Goal: Task Accomplishment & Management: Complete application form

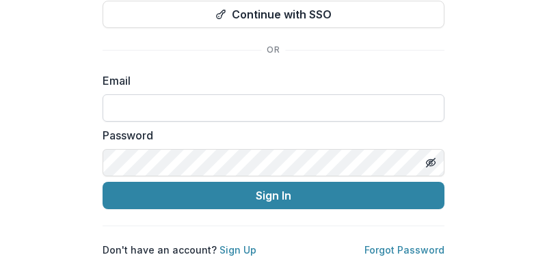
scroll to position [190, 0]
type input "**********"
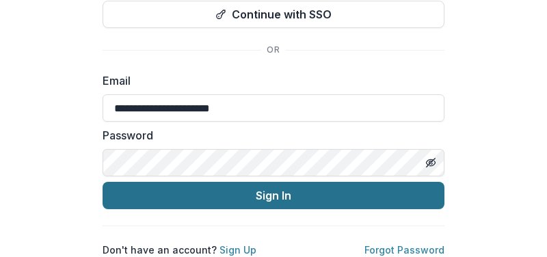
click at [293, 189] on button "Sign In" at bounding box center [274, 195] width 342 height 27
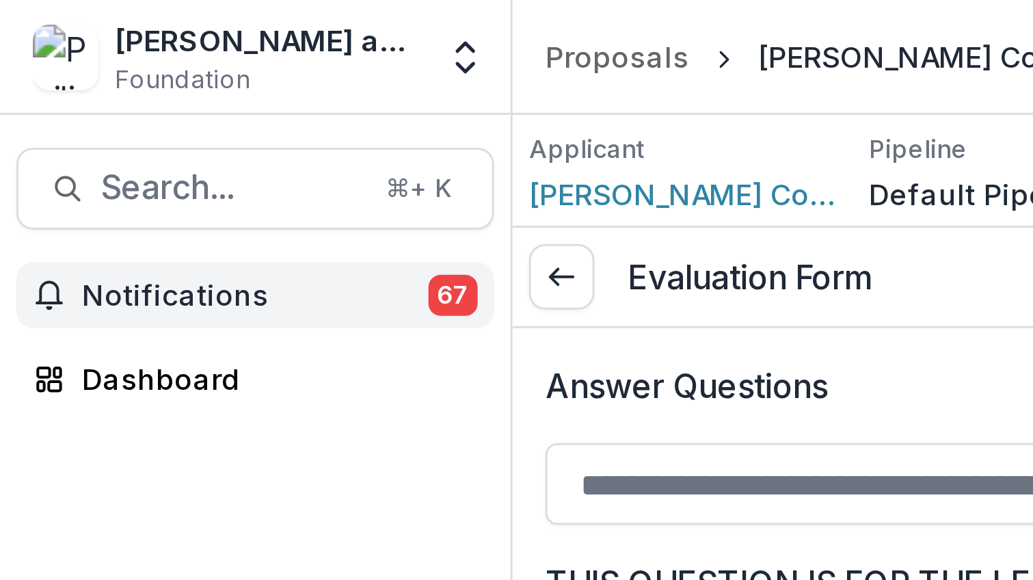
click at [151, 96] on span "67" at bounding box center [151, 99] width 16 height 14
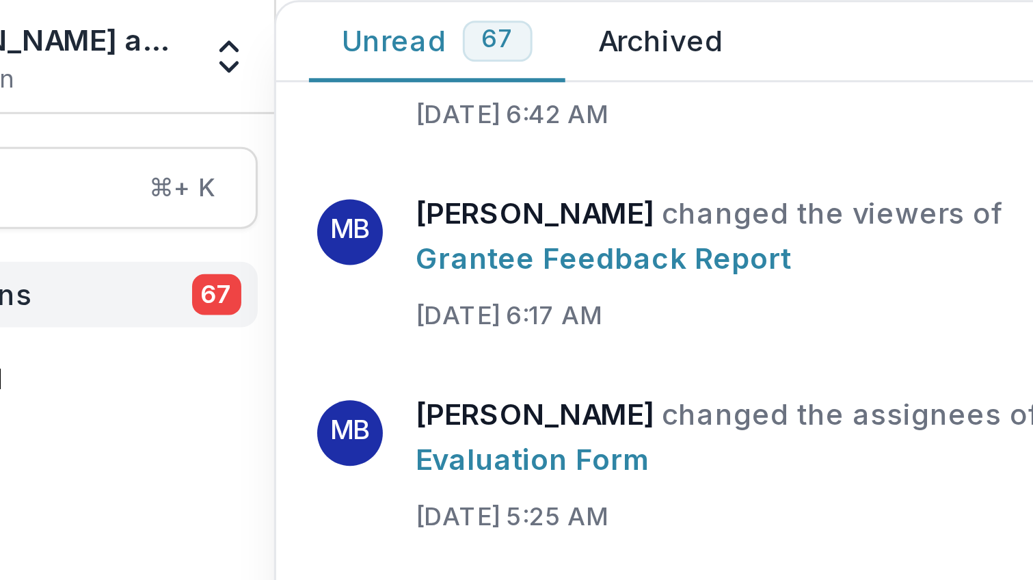
click at [239, 14] on span "67" at bounding box center [244, 14] width 11 height 10
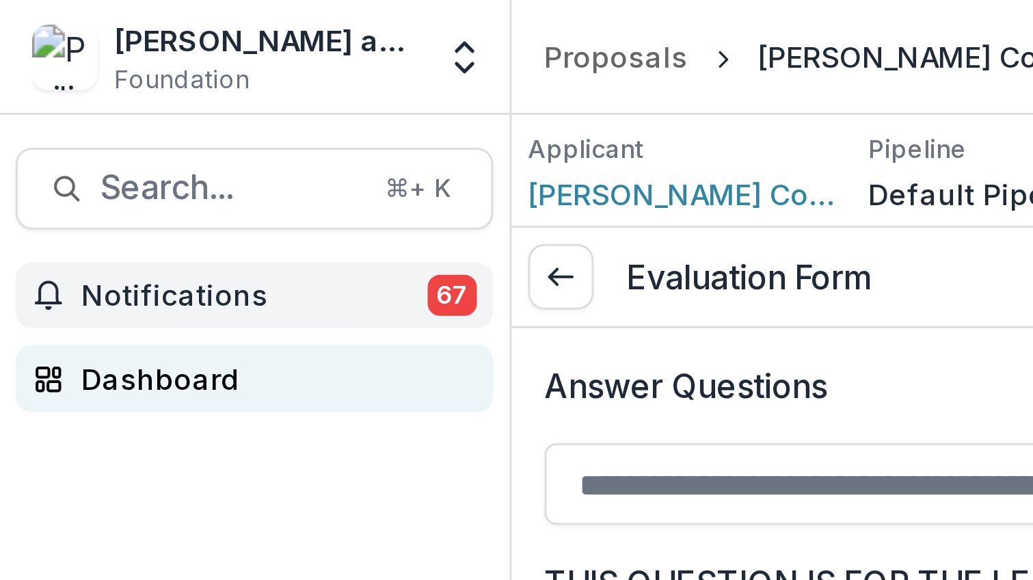
click at [49, 119] on link "Dashboard" at bounding box center [84, 126] width 159 height 23
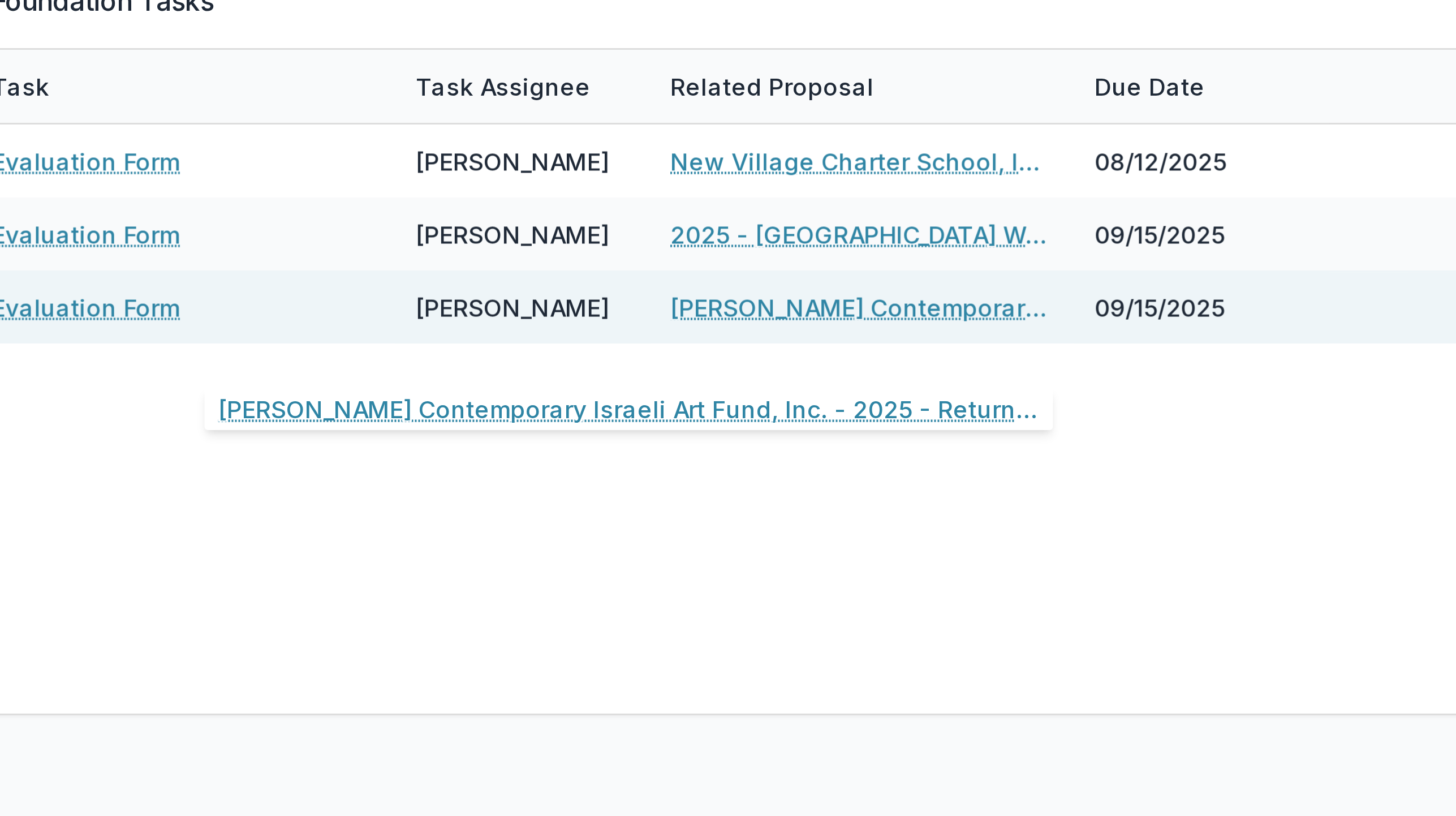
click at [382, 176] on link "[PERSON_NAME] Contemporary Israeli Art Fund, Inc. - 2025 - Returning Grantee Ap…" at bounding box center [446, 182] width 128 height 12
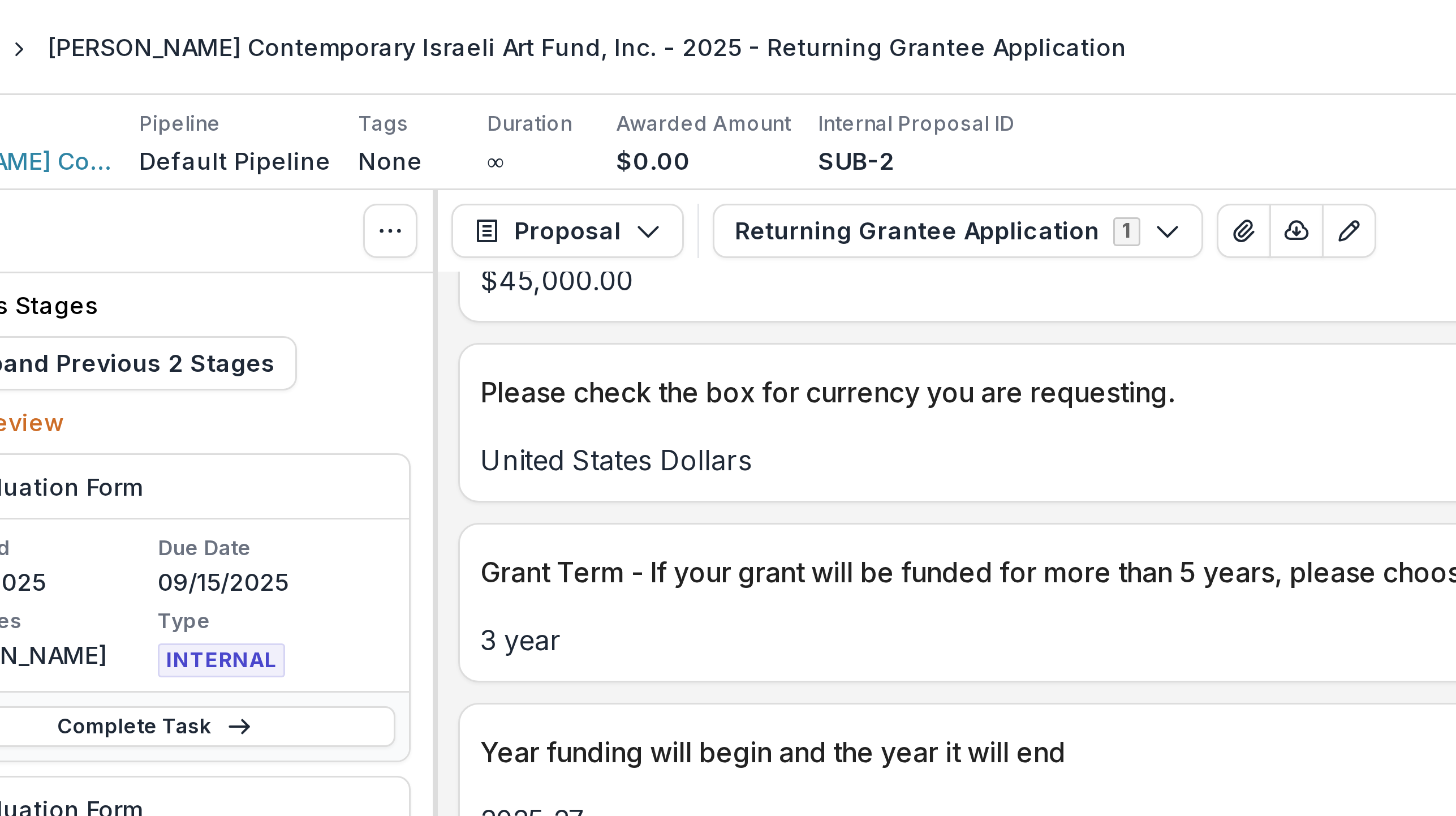
scroll to position [1816, 0]
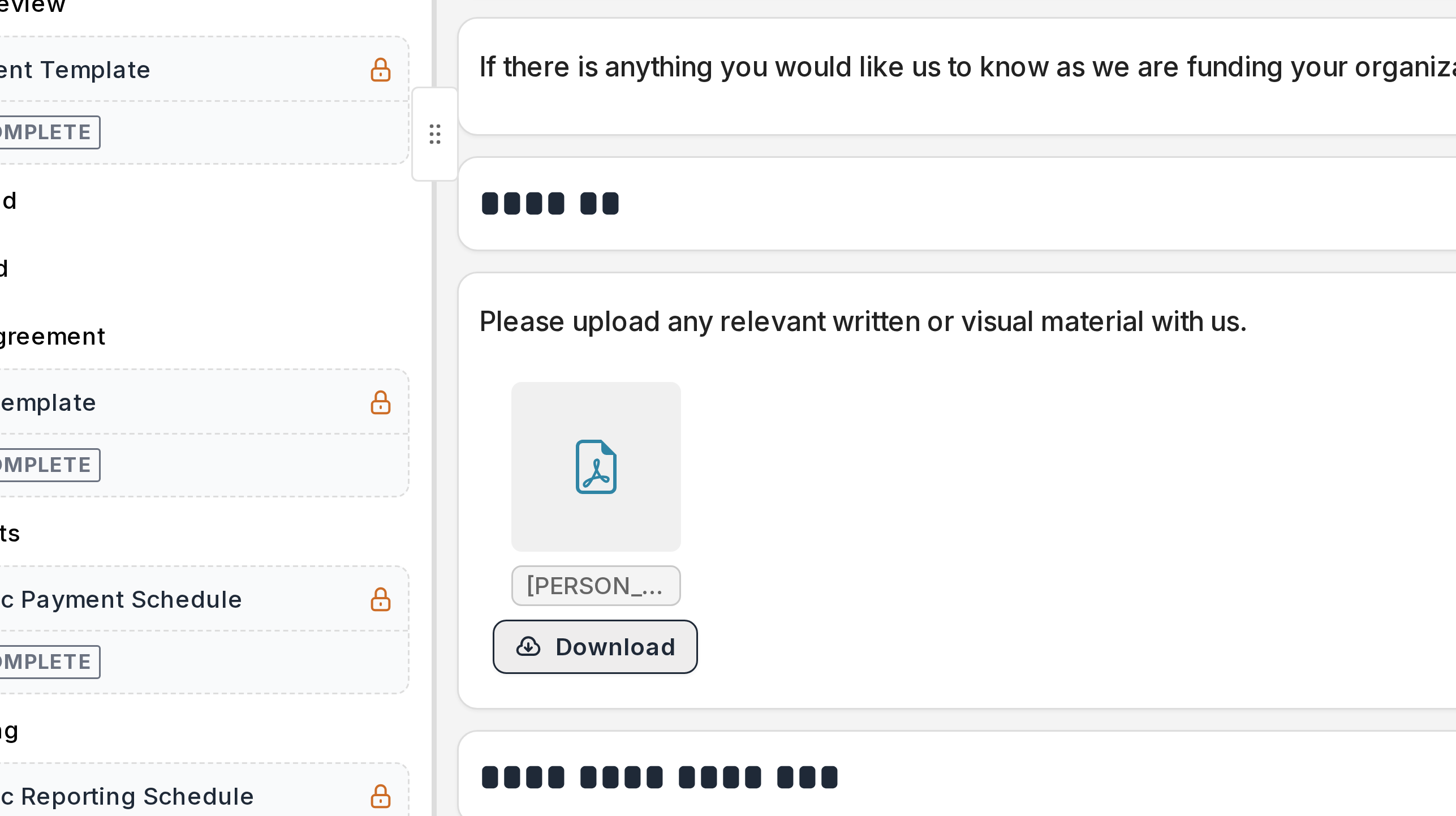
click at [358, 204] on button "Download" at bounding box center [392, 611] width 69 height 18
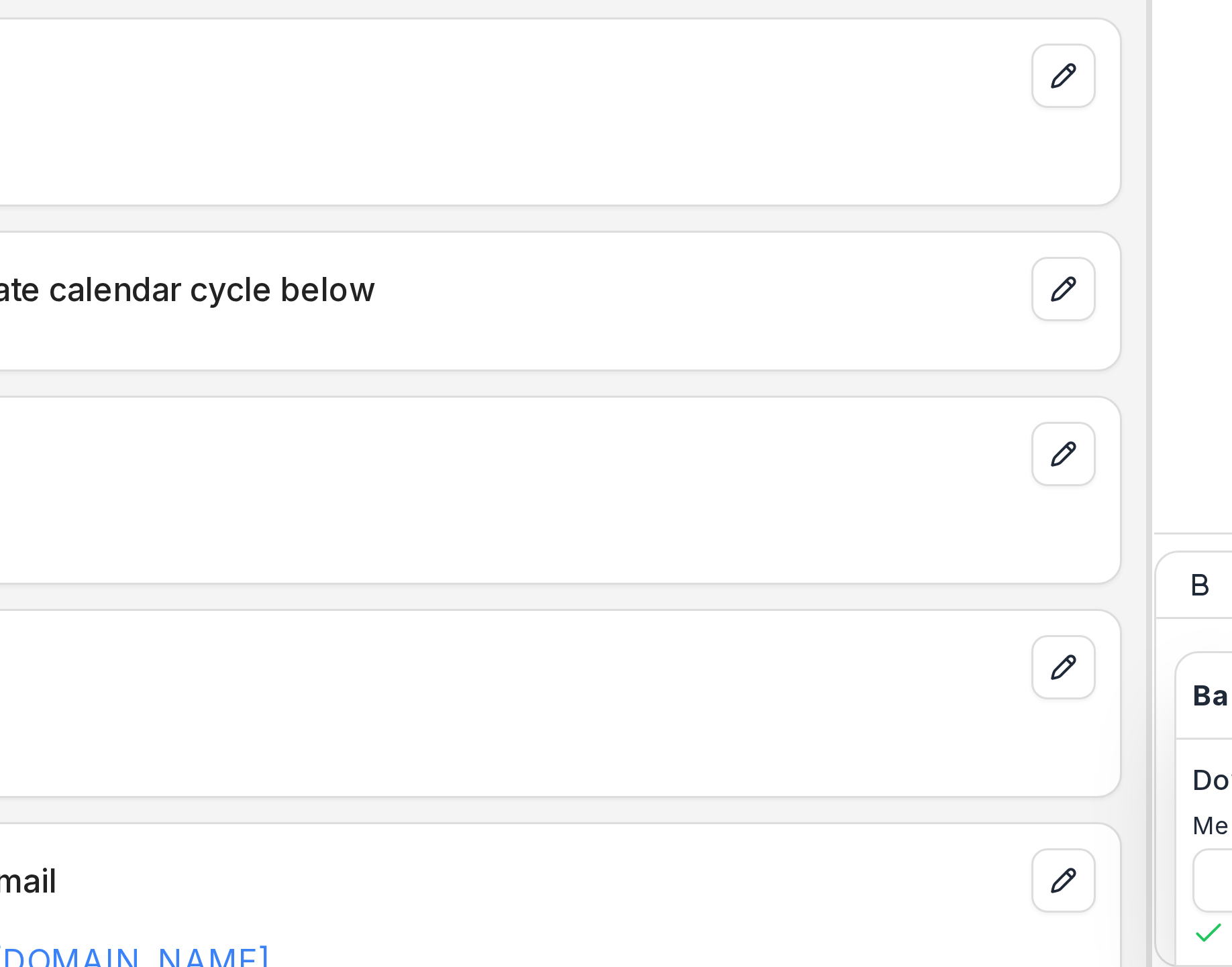
scroll to position [0, 0]
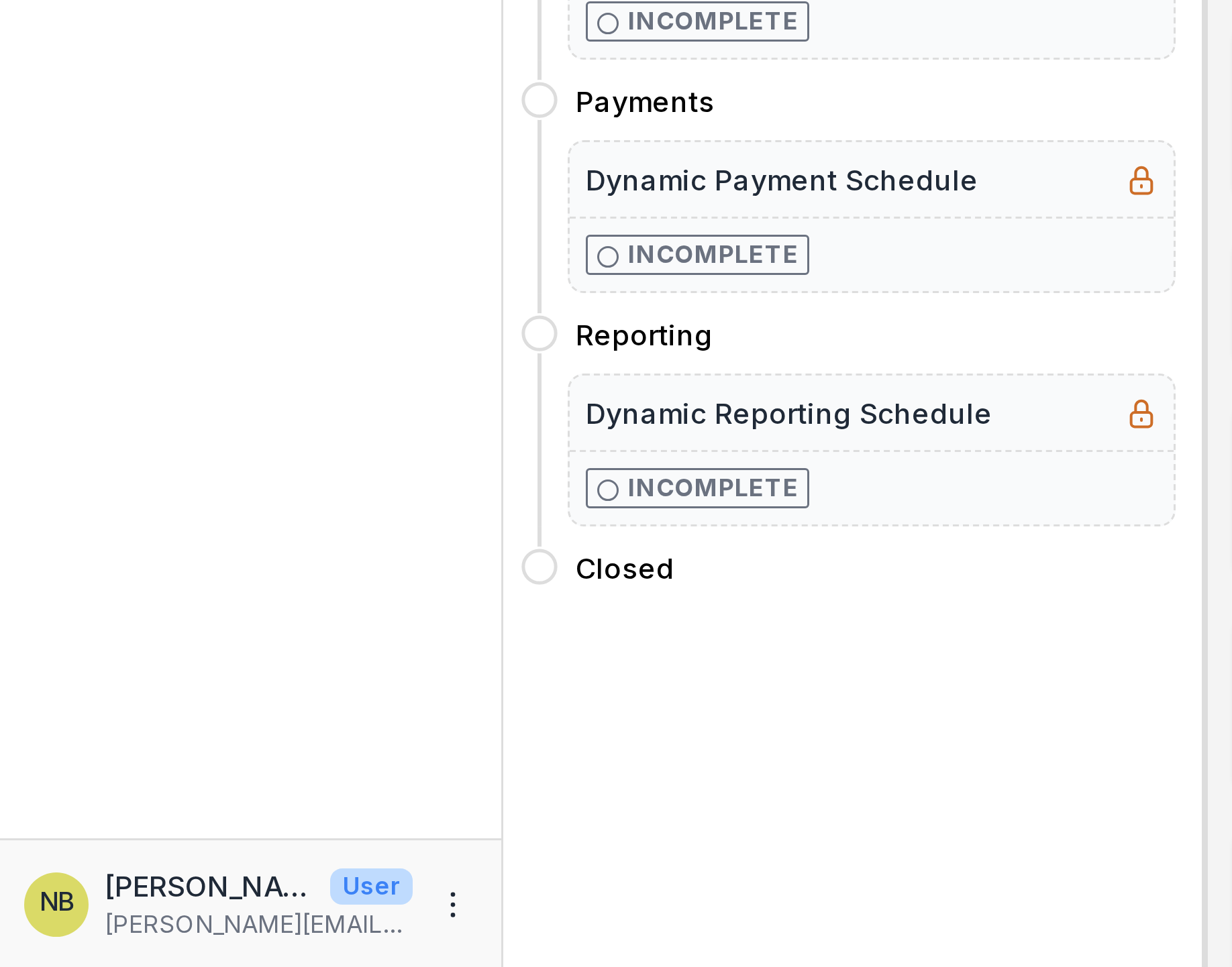
click at [245, 241] on p "Incomplete" at bounding box center [237, 652] width 57 height 12
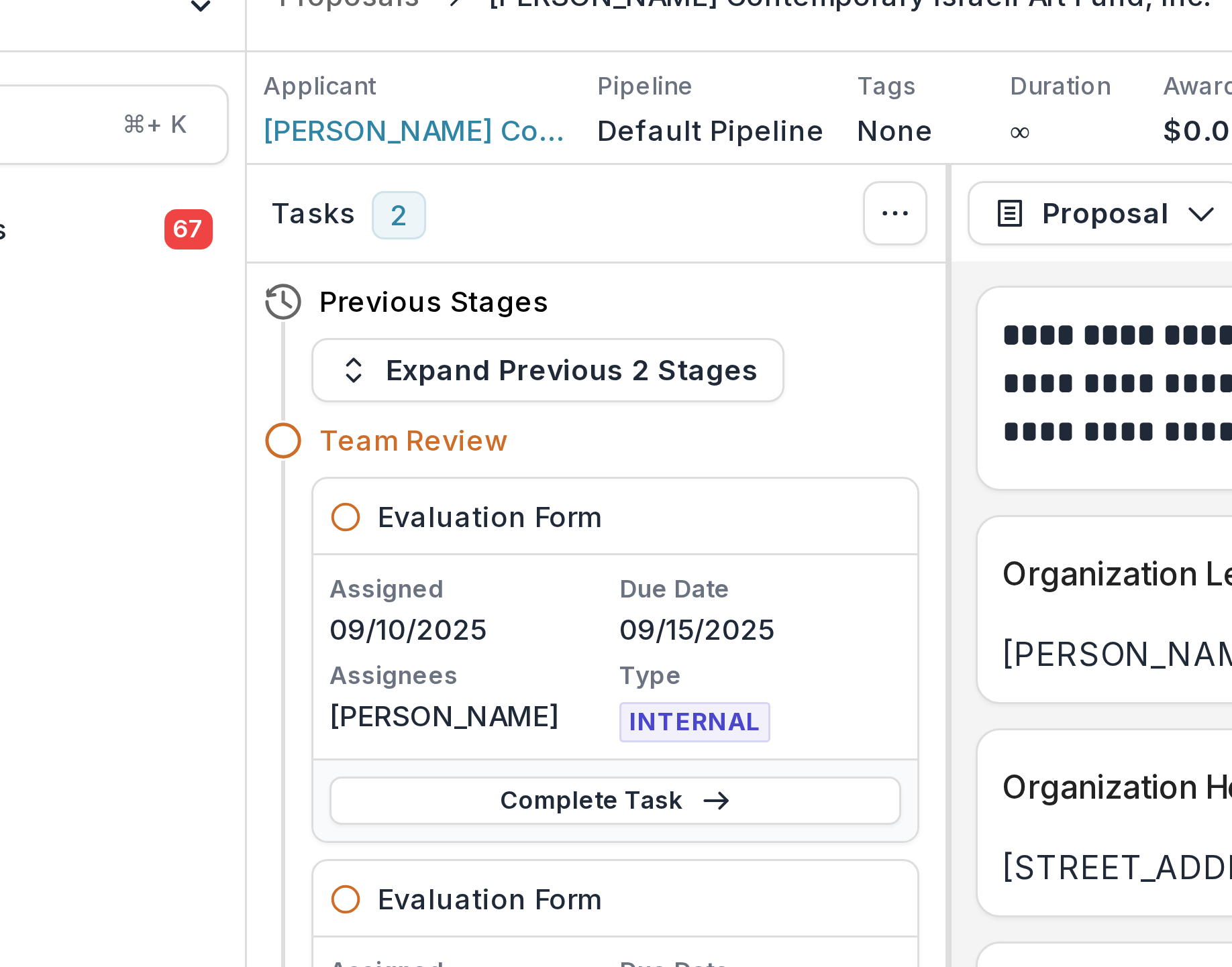
scroll to position [65, 0]
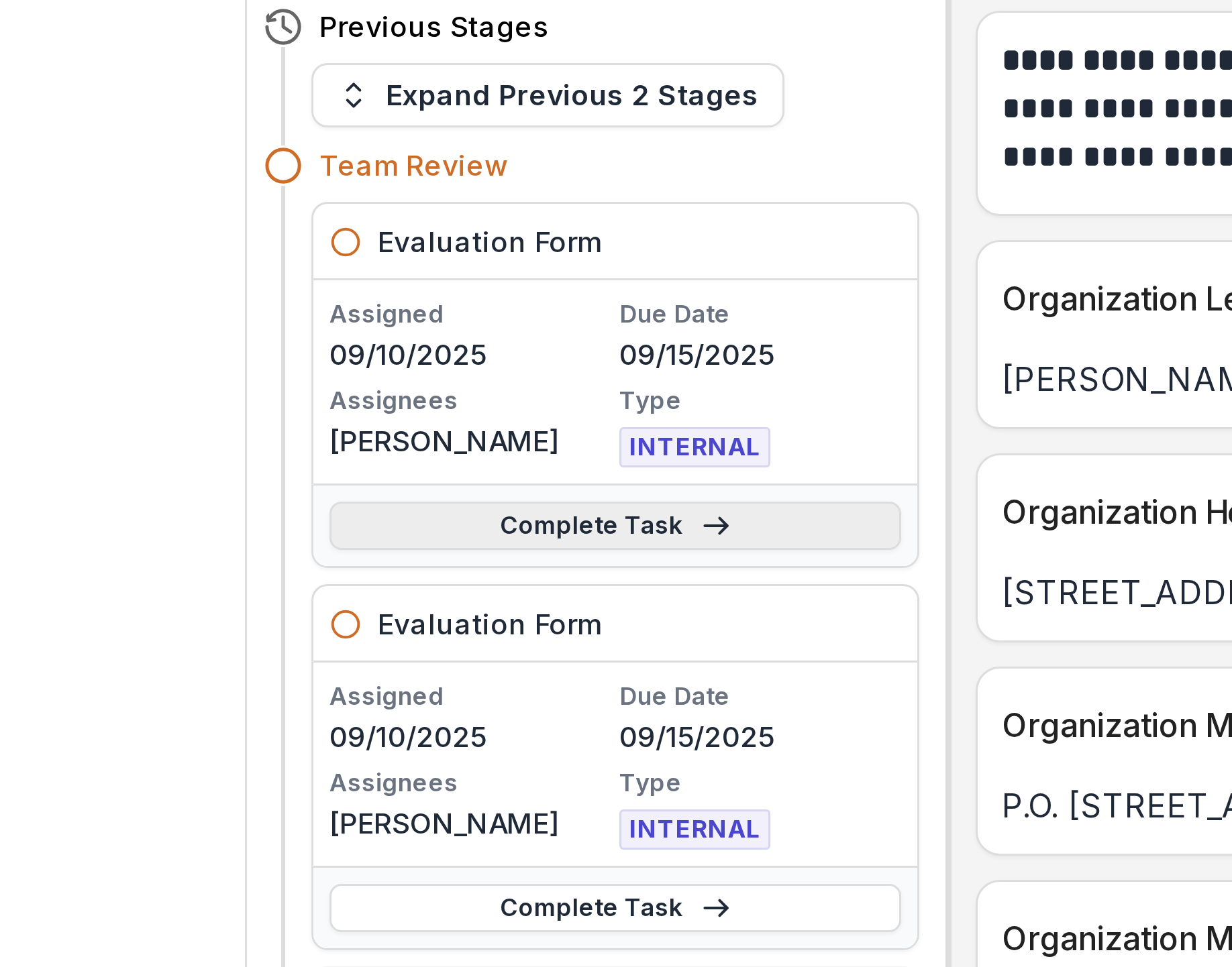
click at [198, 241] on link "Complete Task" at bounding box center [290, 286] width 190 height 16
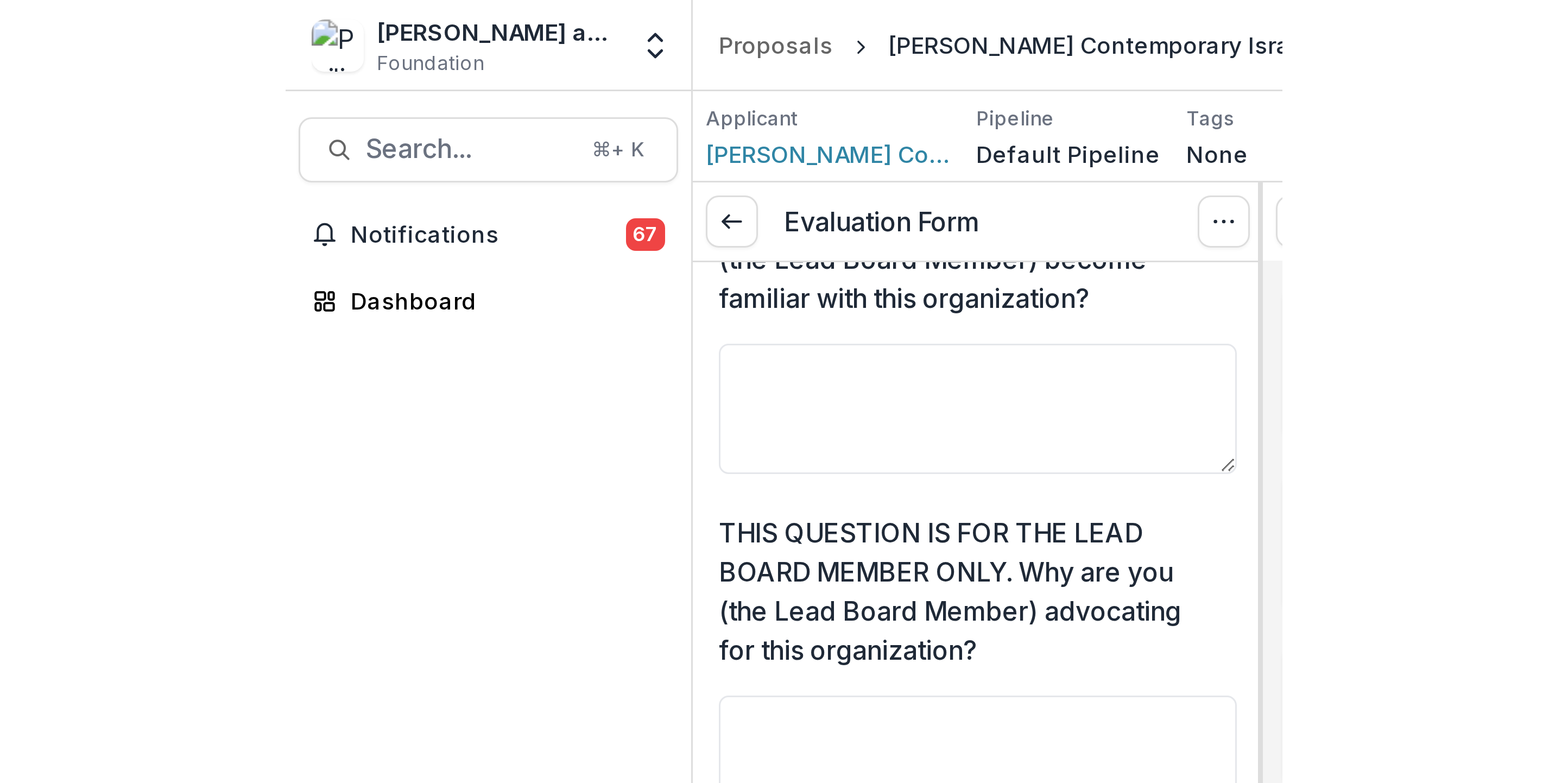
scroll to position [92, 0]
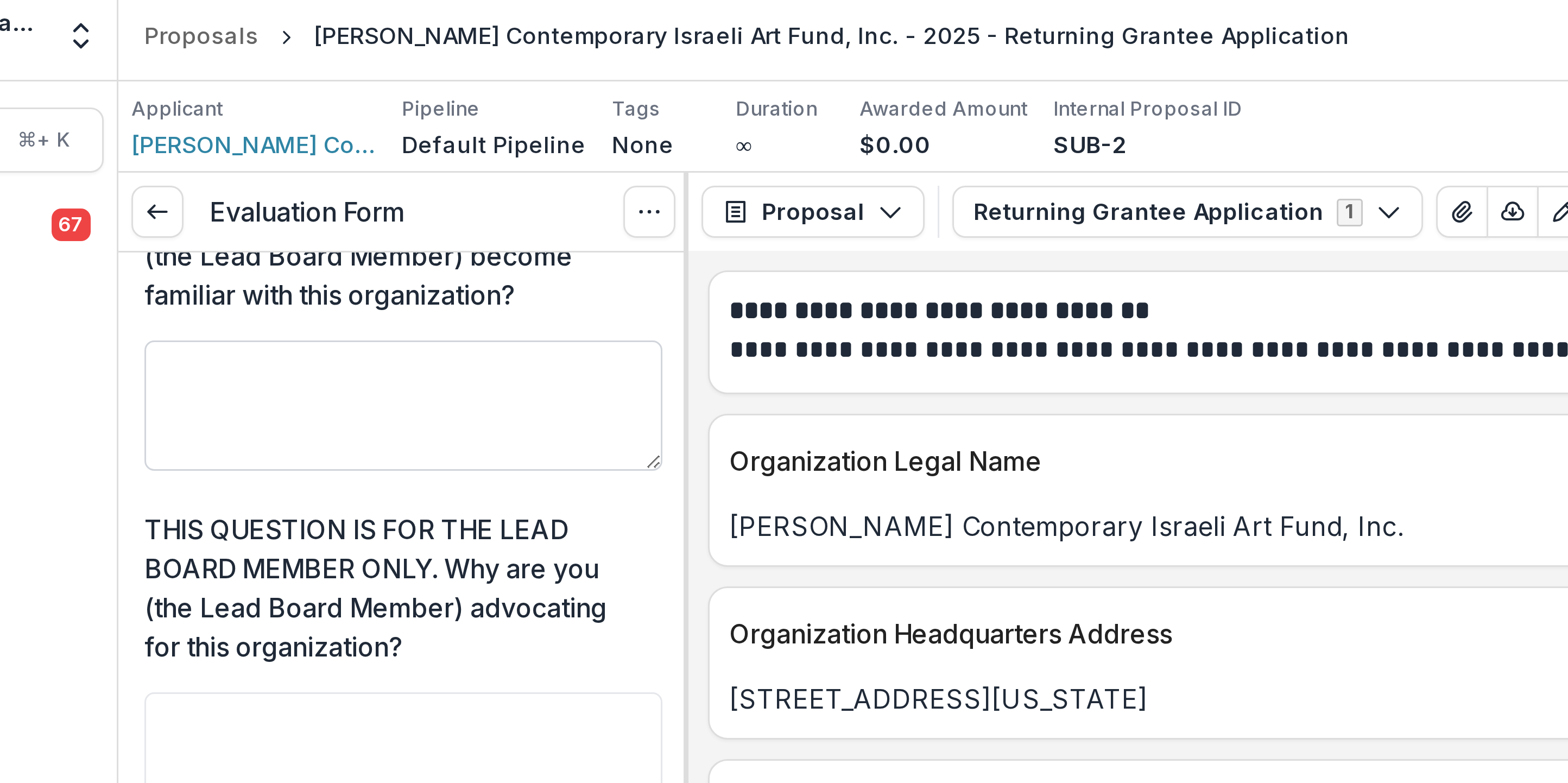
click at [144, 160] on textarea "THIS QUESTION IS FOR THE LEAD BOARD MEMBER ONLY. How did you (the Lead Board Me…" at bounding box center [230, 138] width 172 height 44
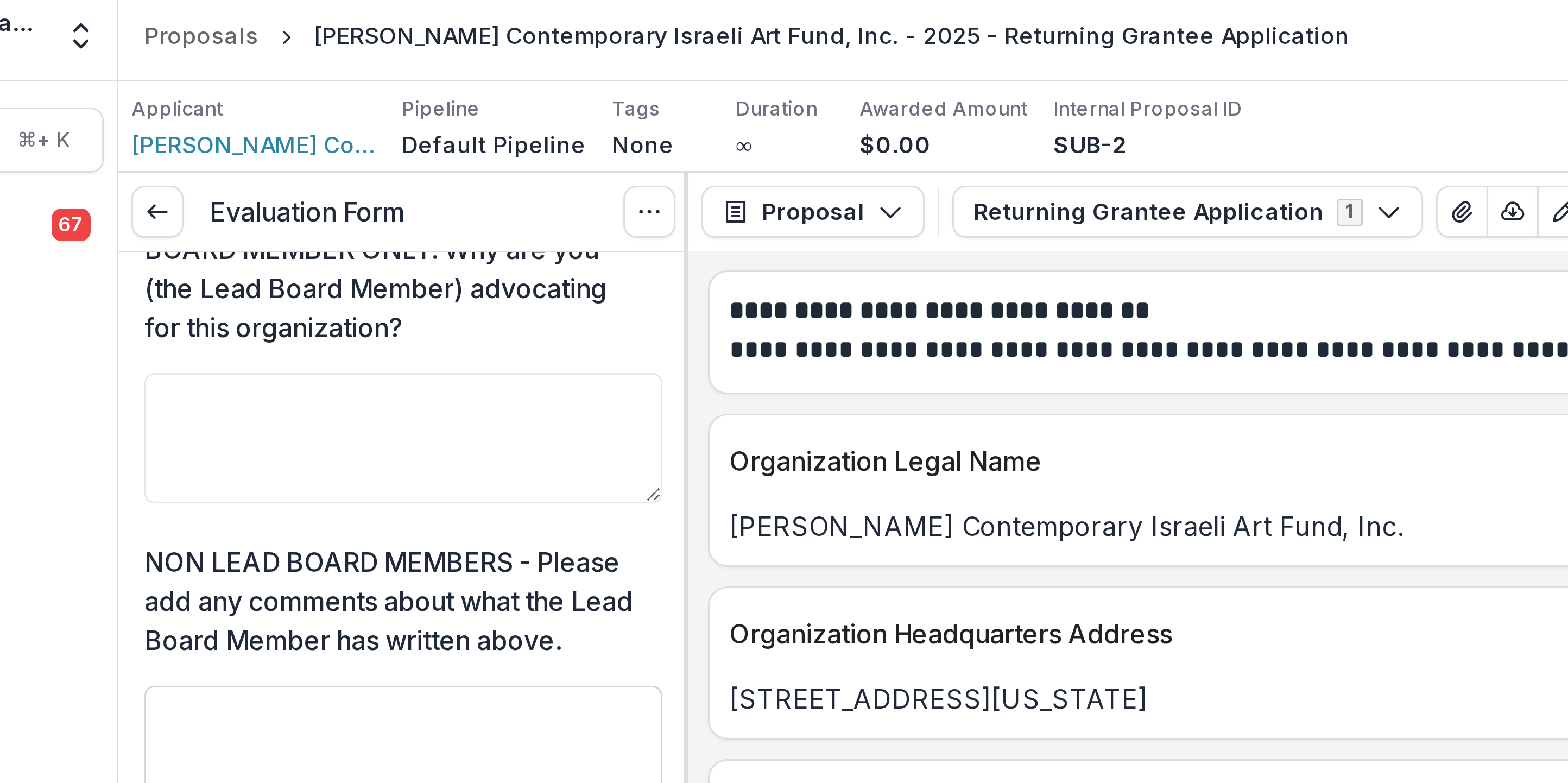
scroll to position [183, 0]
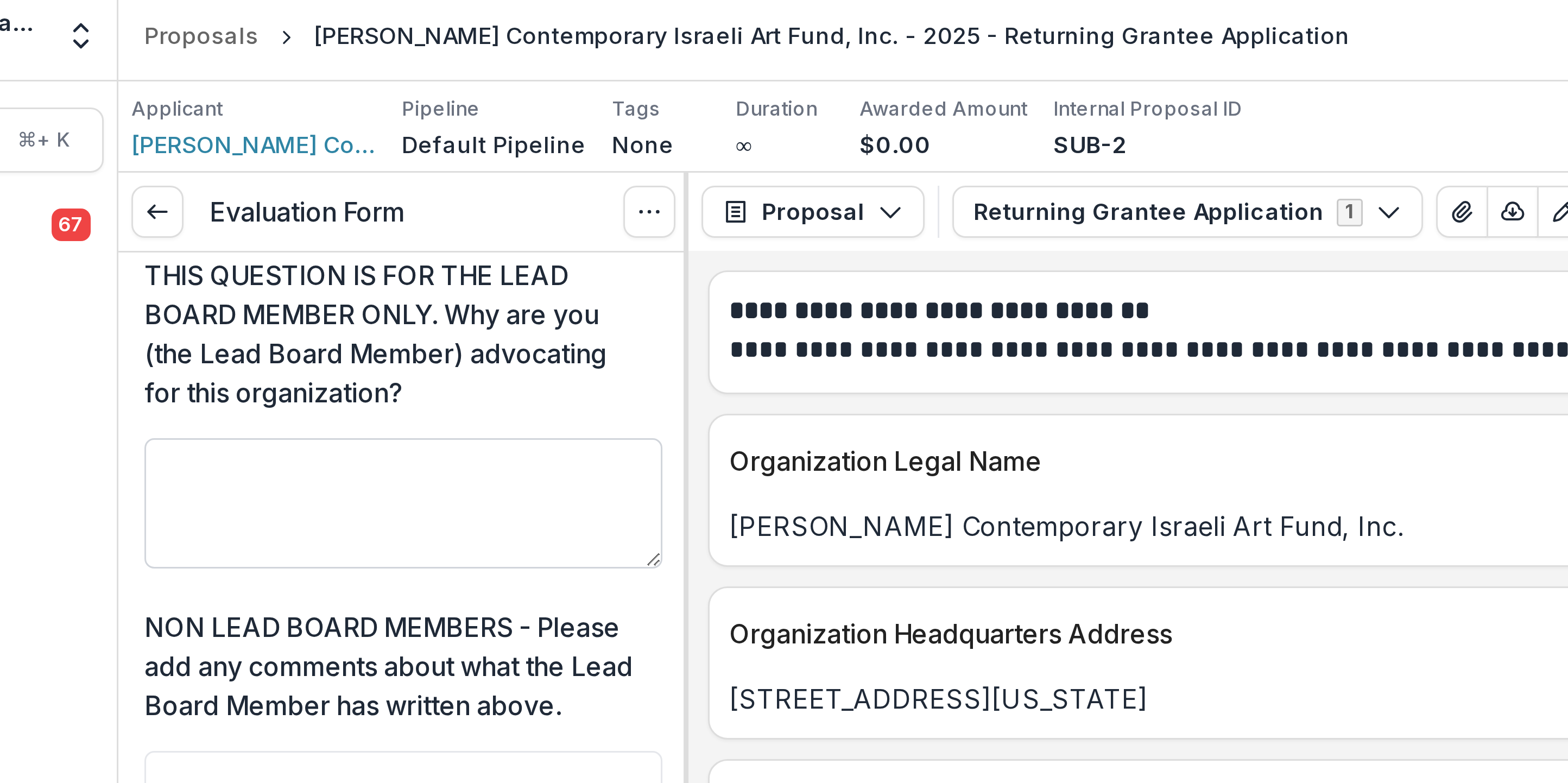
type textarea "**********"
click at [144, 193] on textarea "THIS QUESTION IS FOR THE LEAD BOARD MEMBER ONLY. Why are you (the Lead Board Me…" at bounding box center [230, 171] width 172 height 44
type textarea "*"
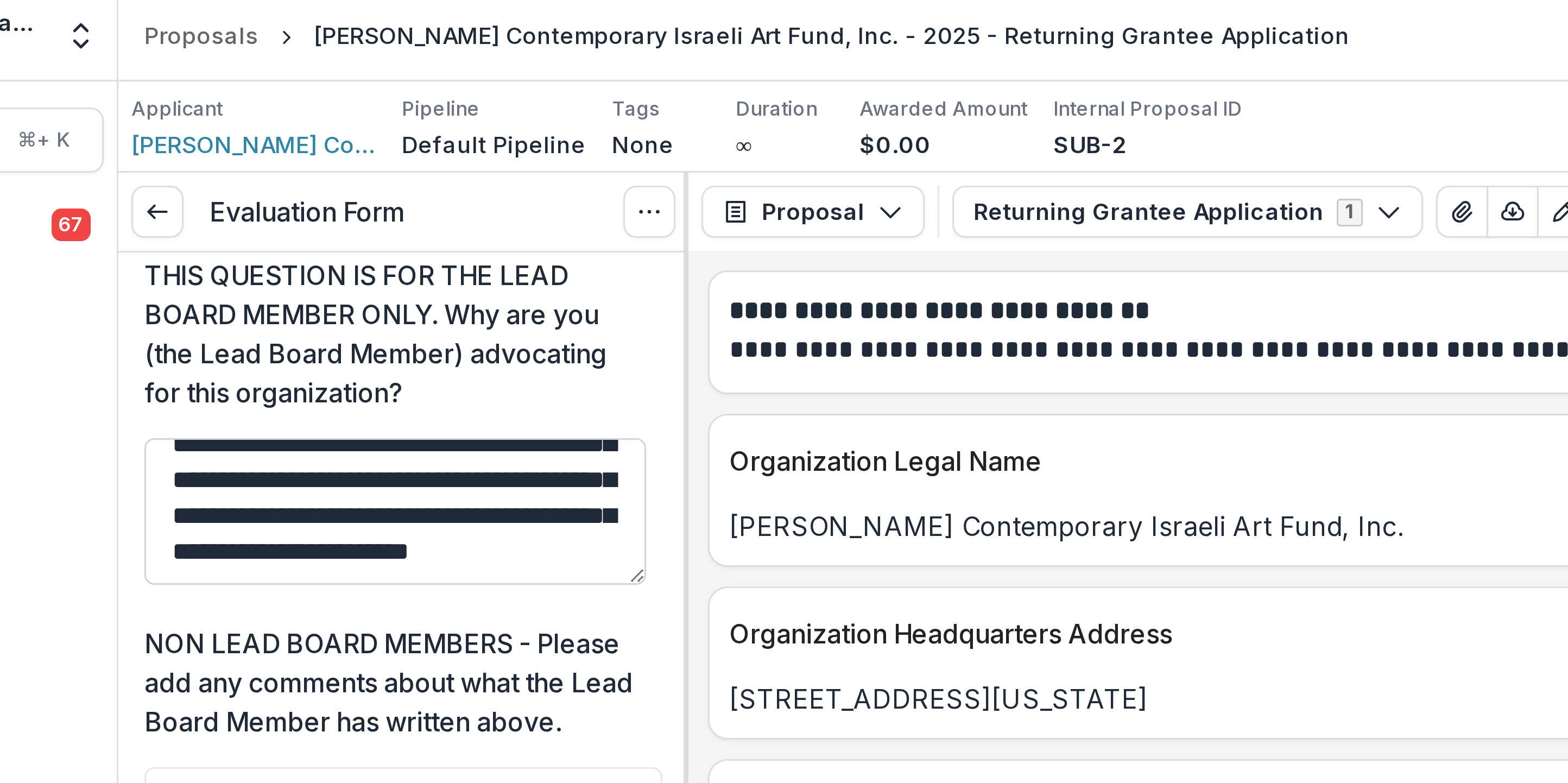
scroll to position [62, 0]
drag, startPoint x: 183, startPoint y: 245, endPoint x: 209, endPoint y: 245, distance: 26.0
click at [209, 195] on textarea "**********" at bounding box center [228, 174] width 168 height 49
drag, startPoint x: 129, startPoint y: 239, endPoint x: 150, endPoint y: 246, distance: 22.1
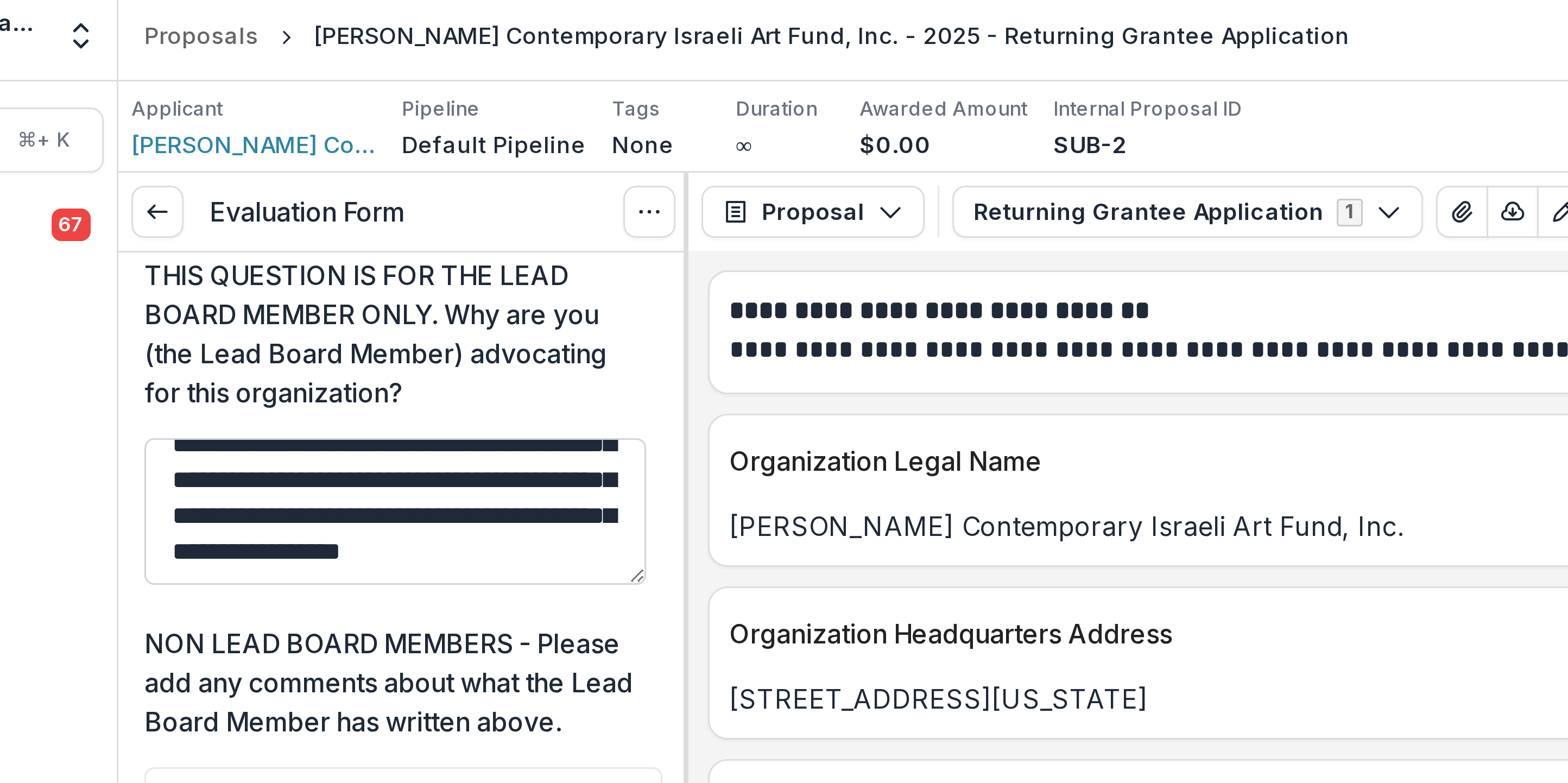
click at [149, 195] on textarea "**********" at bounding box center [228, 174] width 168 height 49
drag, startPoint x: 152, startPoint y: 245, endPoint x: 179, endPoint y: 245, distance: 27.0
click at [179, 195] on textarea "**********" at bounding box center [228, 174] width 168 height 49
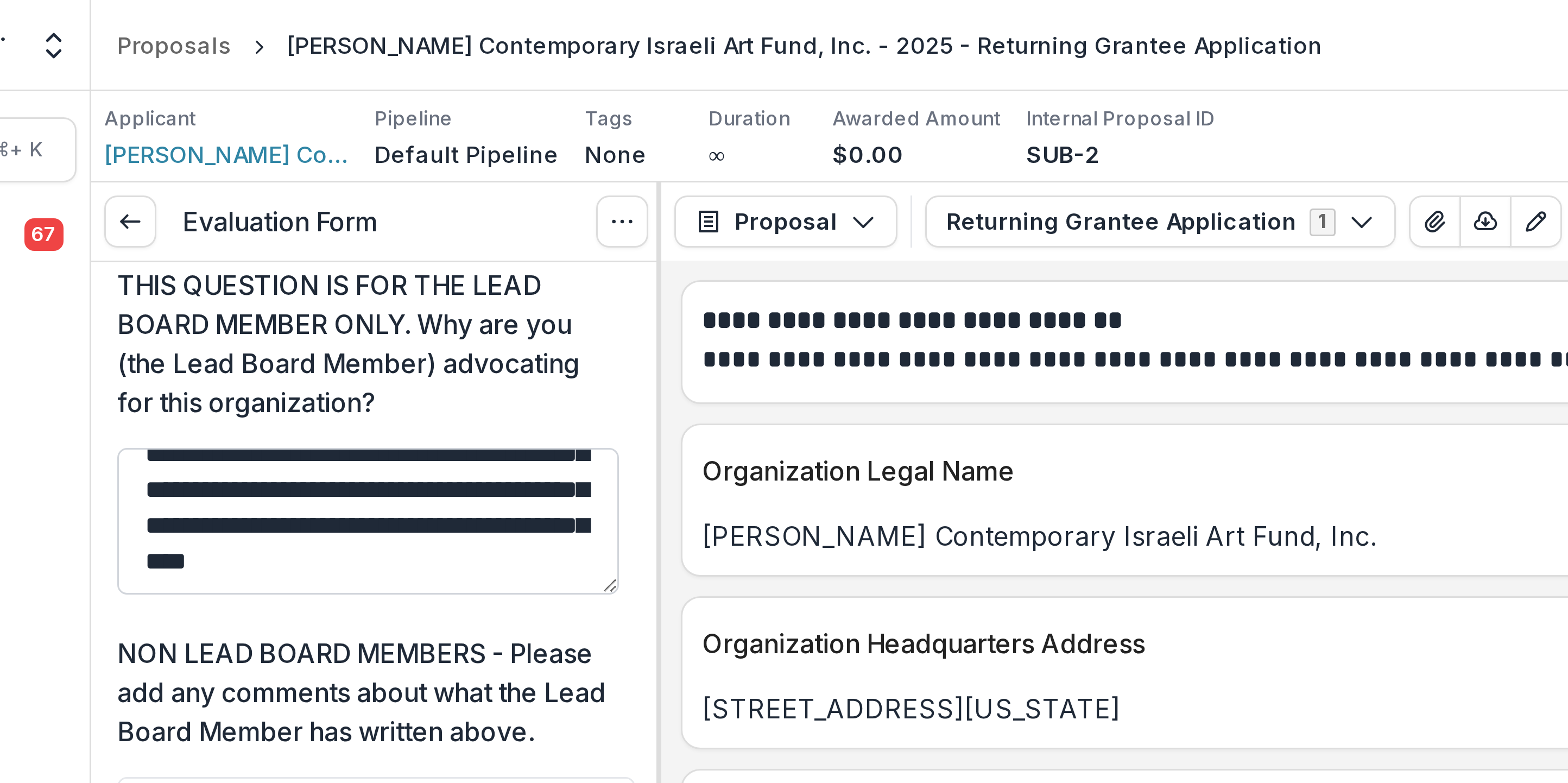
scroll to position [59, 0]
drag, startPoint x: 79, startPoint y: 210, endPoint x: 36, endPoint y: 210, distance: 43.0
click at [136, 195] on div "**********" at bounding box center [230, 585] width 190 height 1362
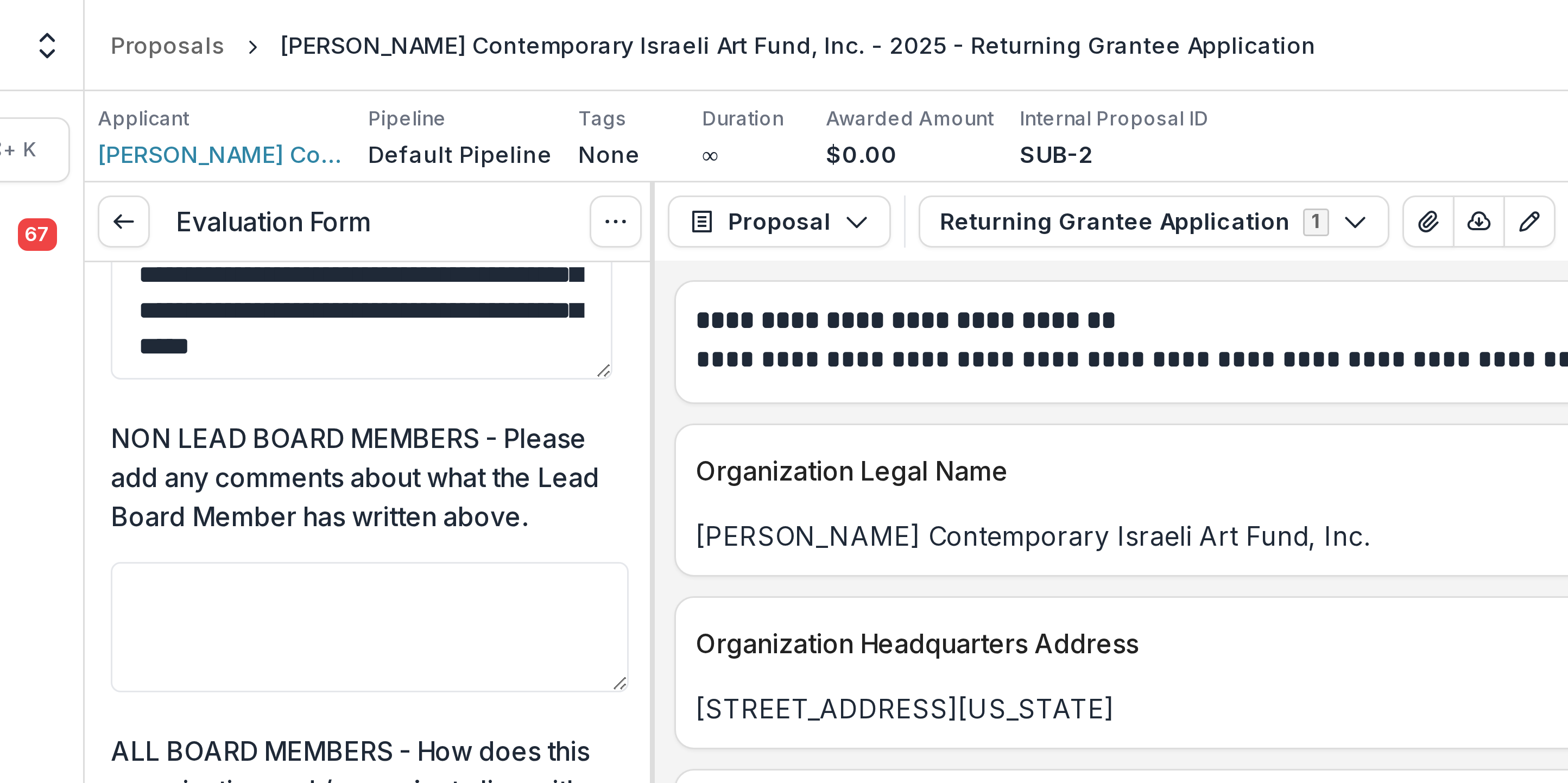
scroll to position [245, 0]
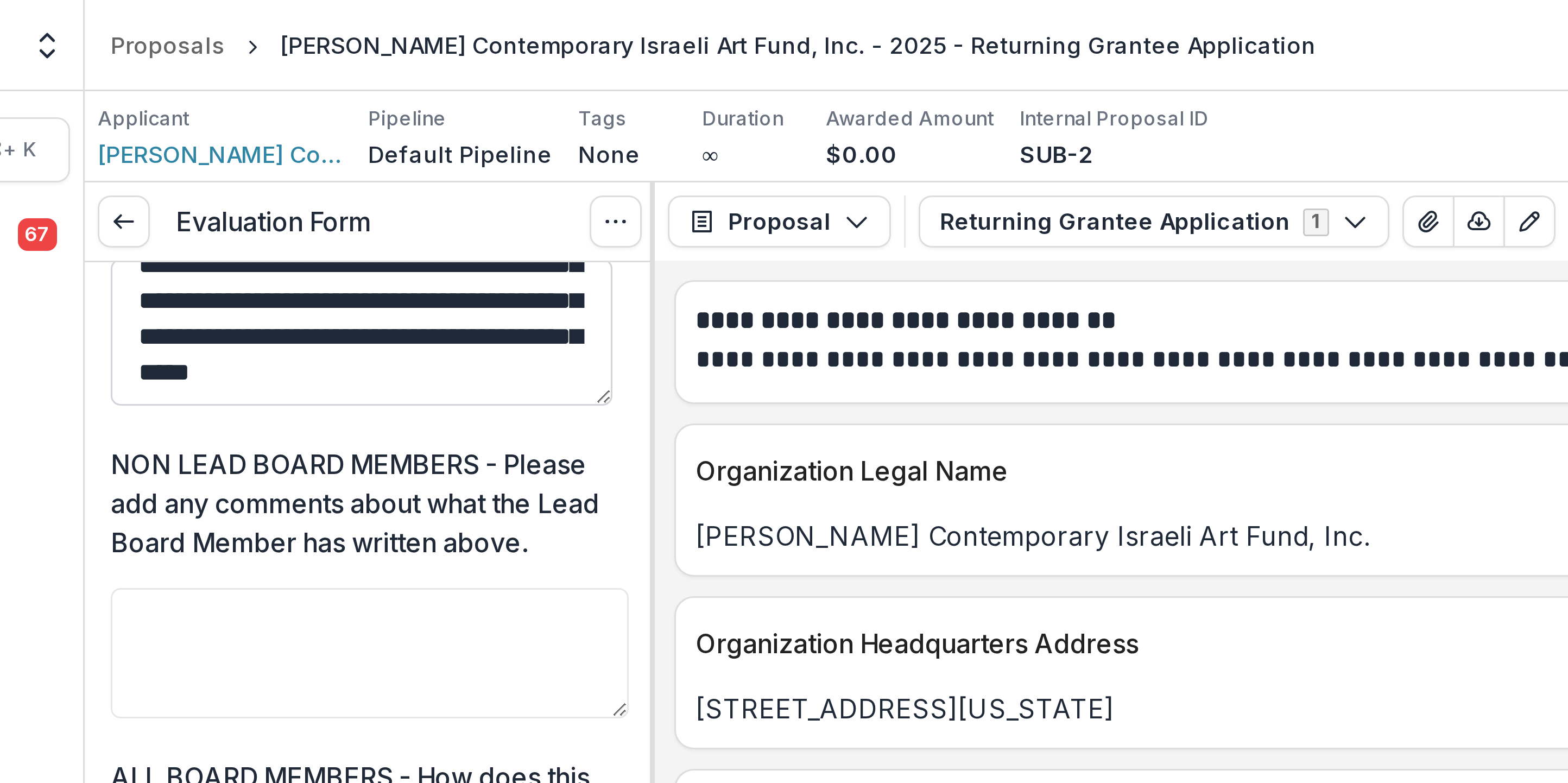
click at [171, 135] on textarea "**********" at bounding box center [228, 111] width 168 height 49
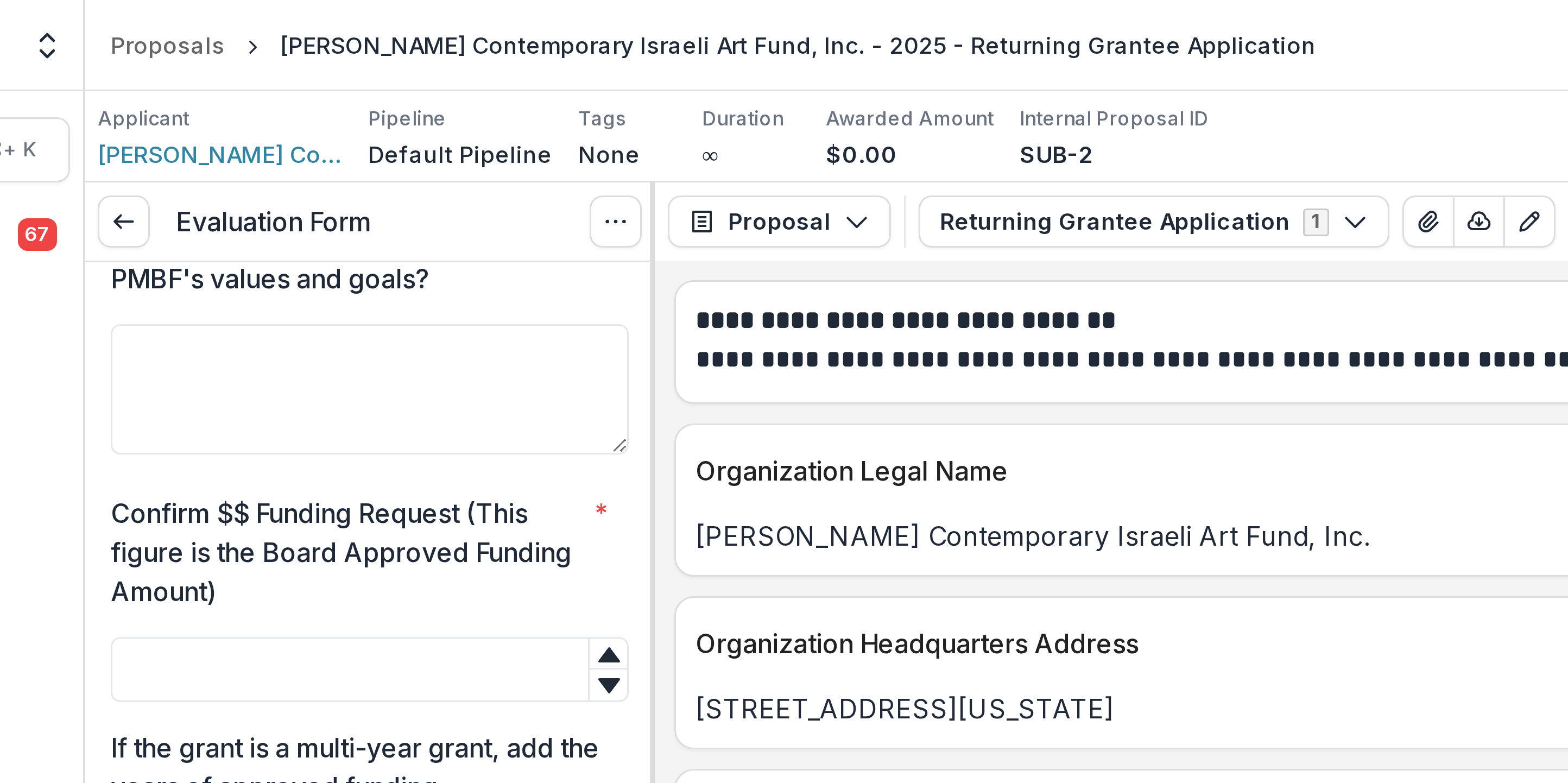
scroll to position [435, 0]
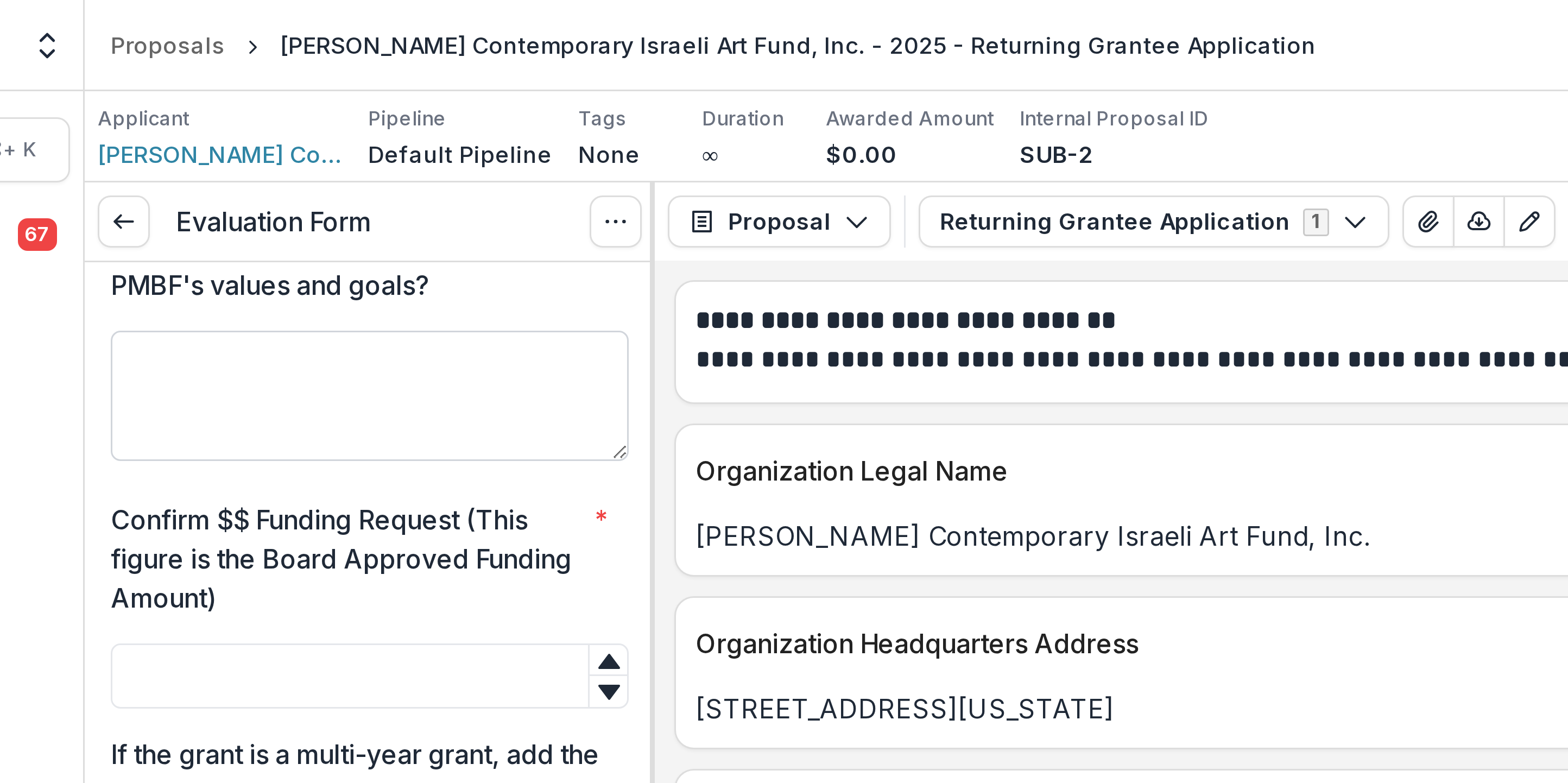
type textarea "**********"
click at [144, 154] on textarea "ALL BOARD MEMBERS - How does this organization and / or project align with PMBF…" at bounding box center [230, 132] width 172 height 44
type textarea "*"
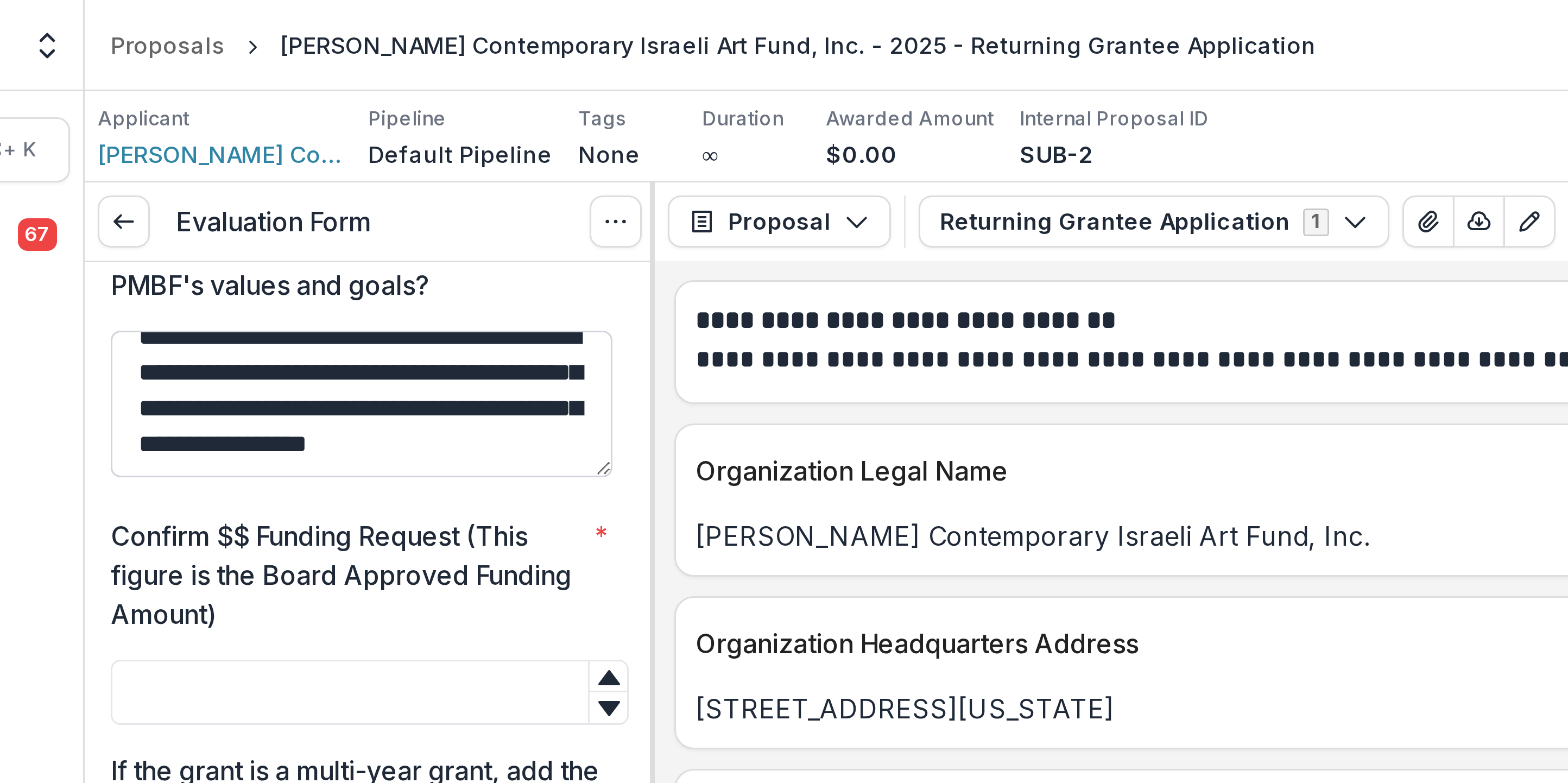
scroll to position [36, 0]
click at [144, 159] on textarea "**********" at bounding box center [228, 135] width 168 height 49
drag, startPoint x: 169, startPoint y: 236, endPoint x: 175, endPoint y: 249, distance: 14.3
click at [175, 159] on textarea "**********" at bounding box center [228, 135] width 168 height 49
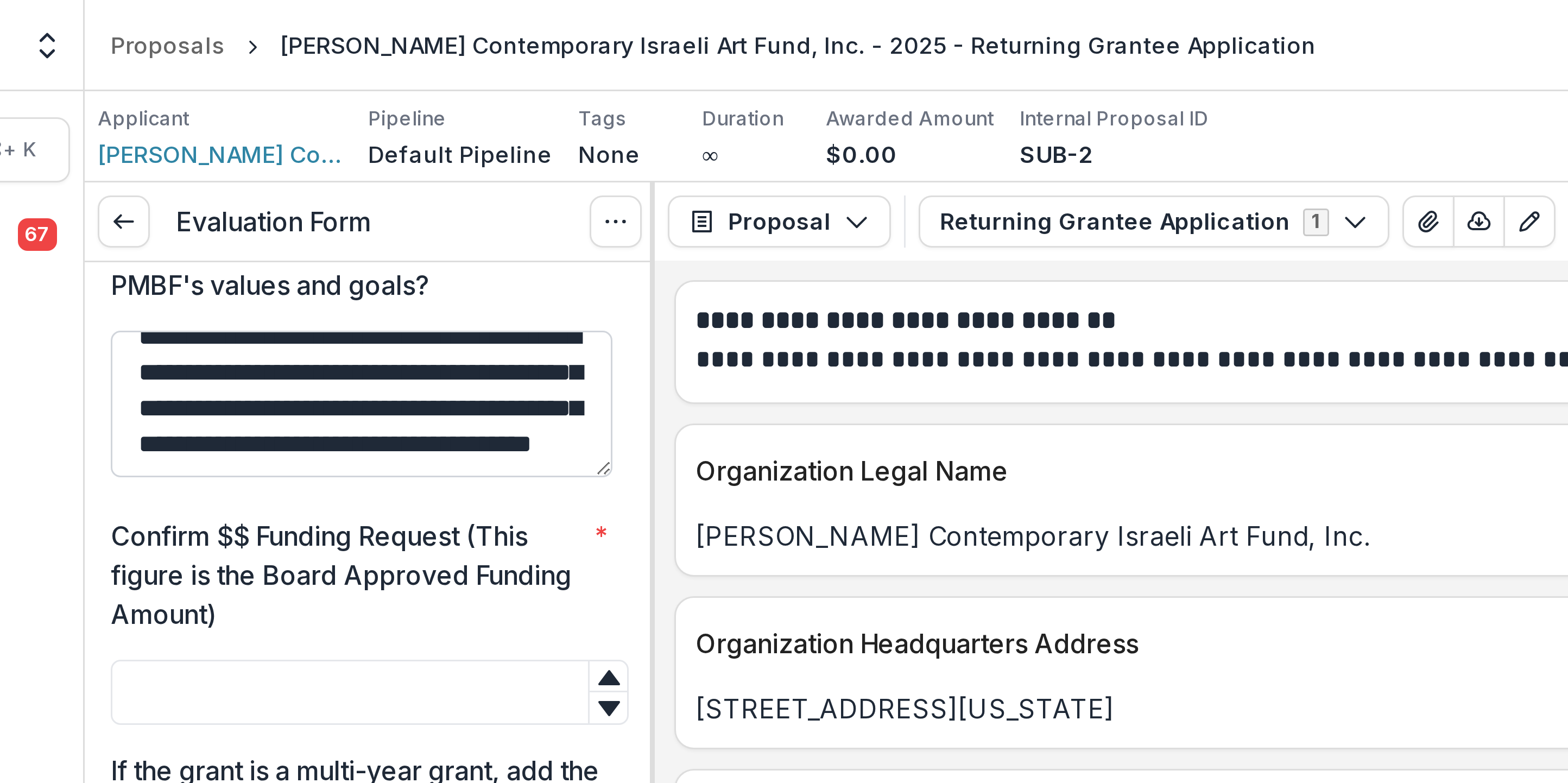
drag, startPoint x: 168, startPoint y: 234, endPoint x: 181, endPoint y: 249, distance: 19.8
click at [185, 159] on textarea "**********" at bounding box center [228, 135] width 168 height 49
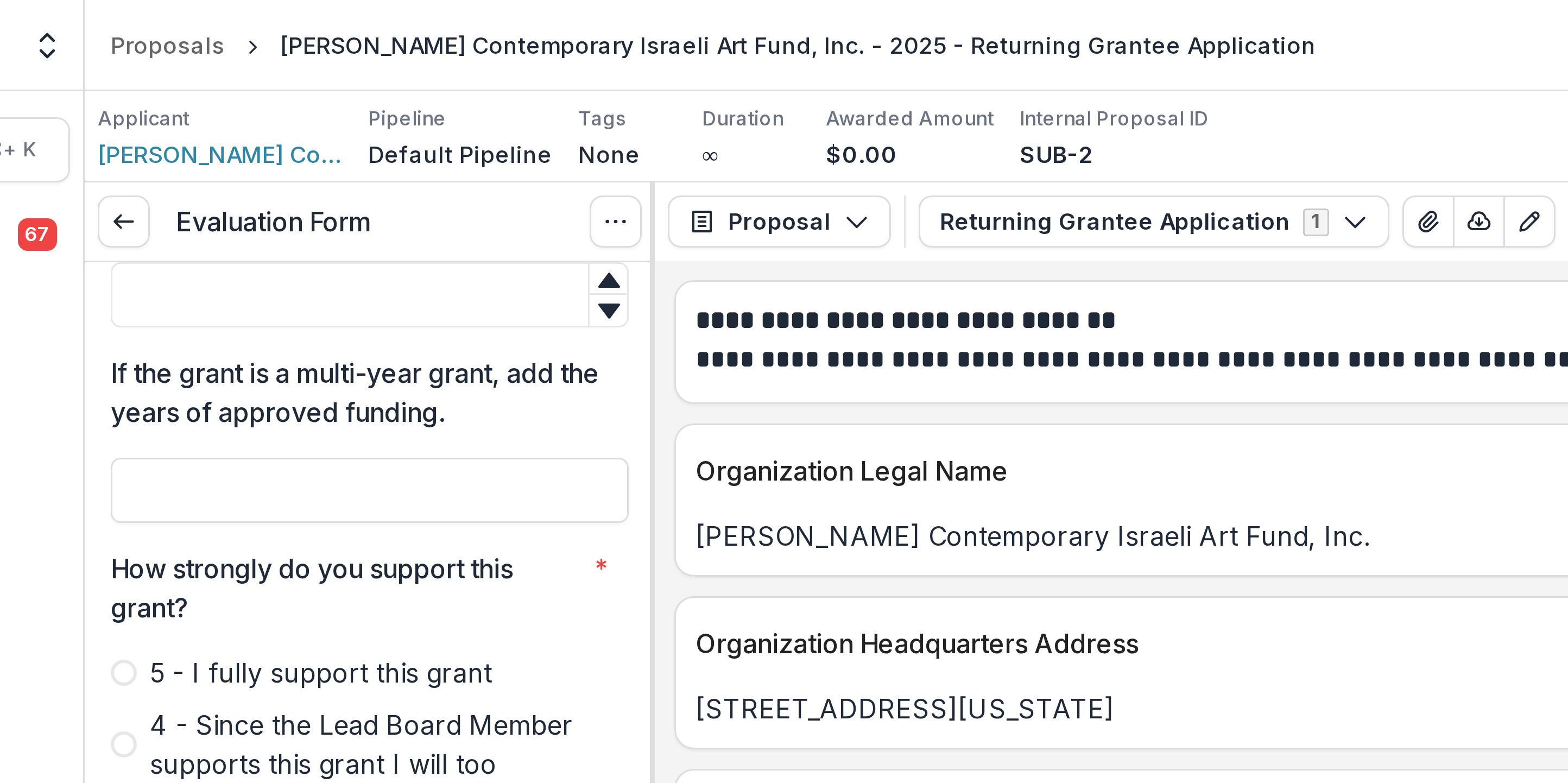
scroll to position [566, 0]
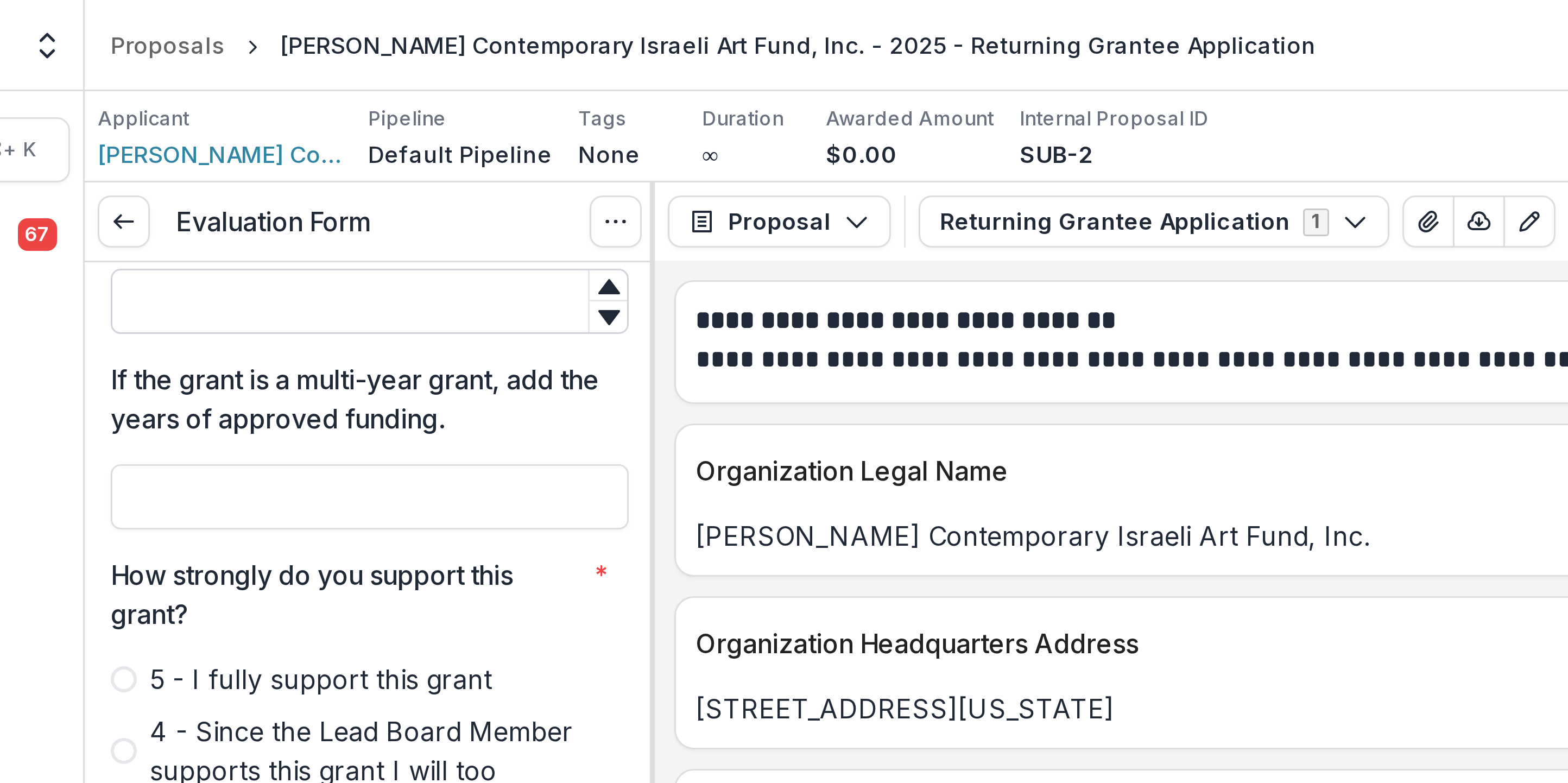
type textarea "**********"
click at [144, 111] on input "Confirm $$ Funding Request (This figure is the Board Approved Funding Amount) *" at bounding box center [230, 100] width 172 height 21
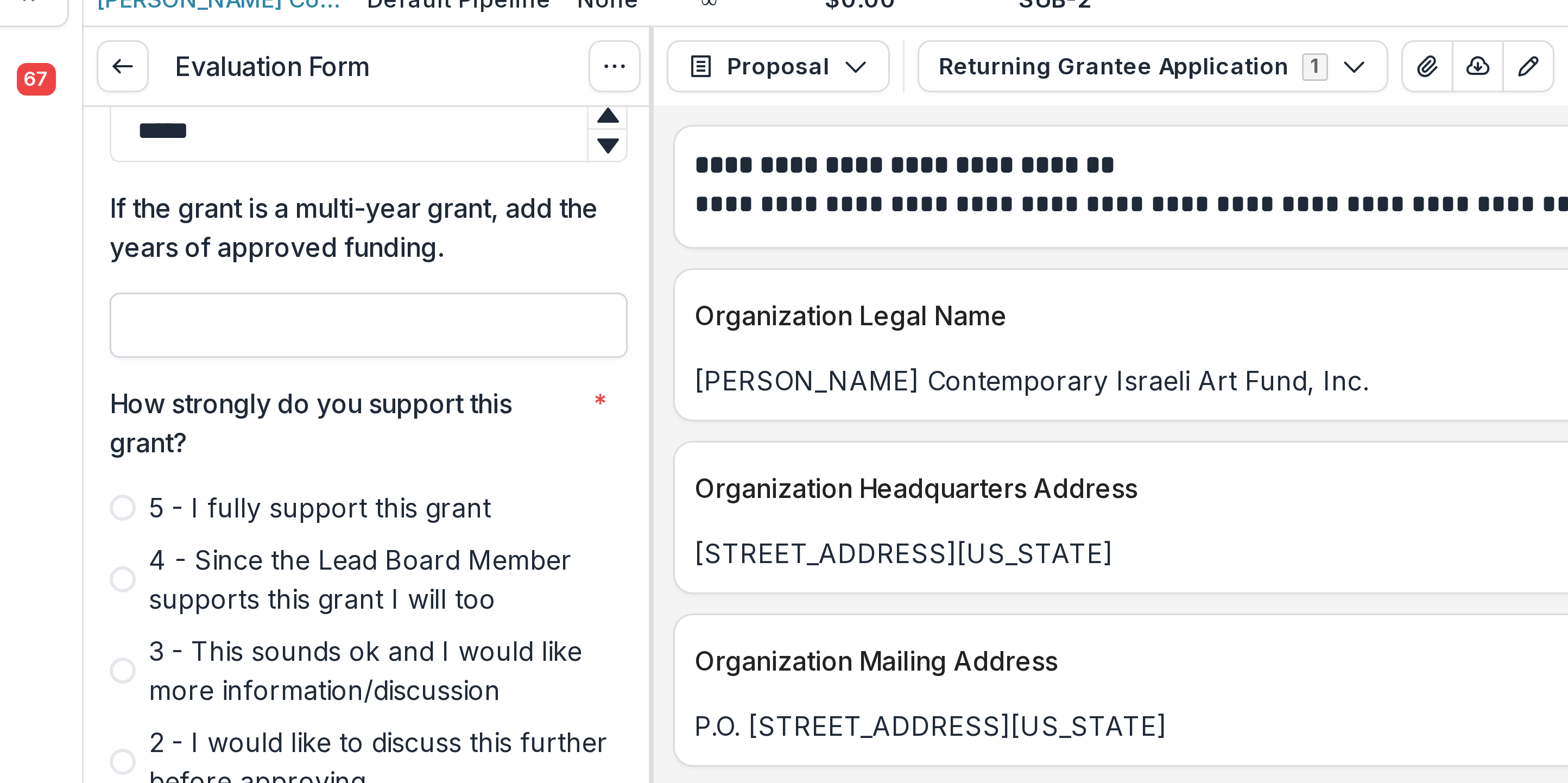
type input "*****"
click at [144, 171] on input "If the grant is a multi-year grant, add the years of approved funding." at bounding box center [230, 160] width 172 height 21
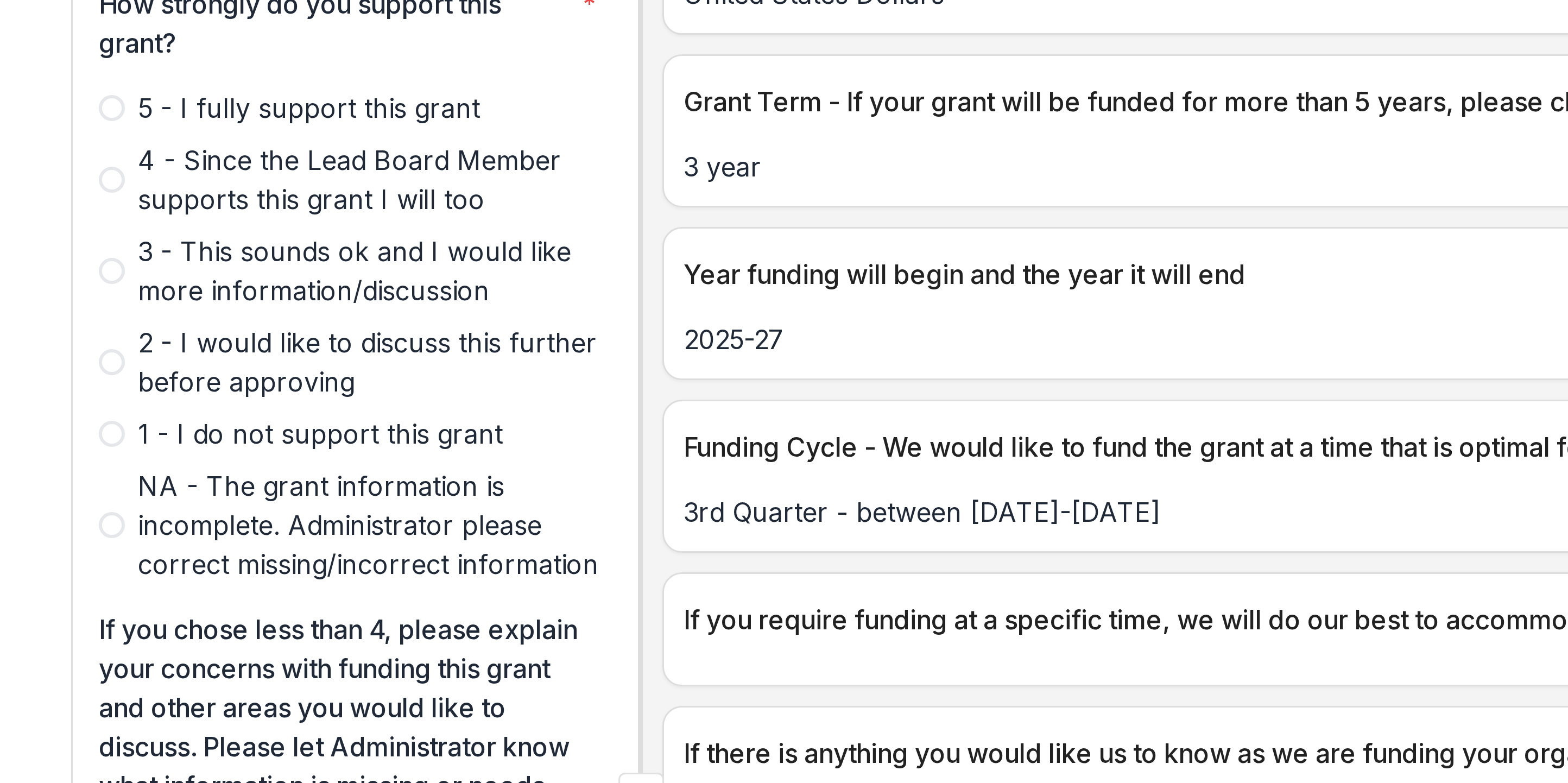
scroll to position [599, 0]
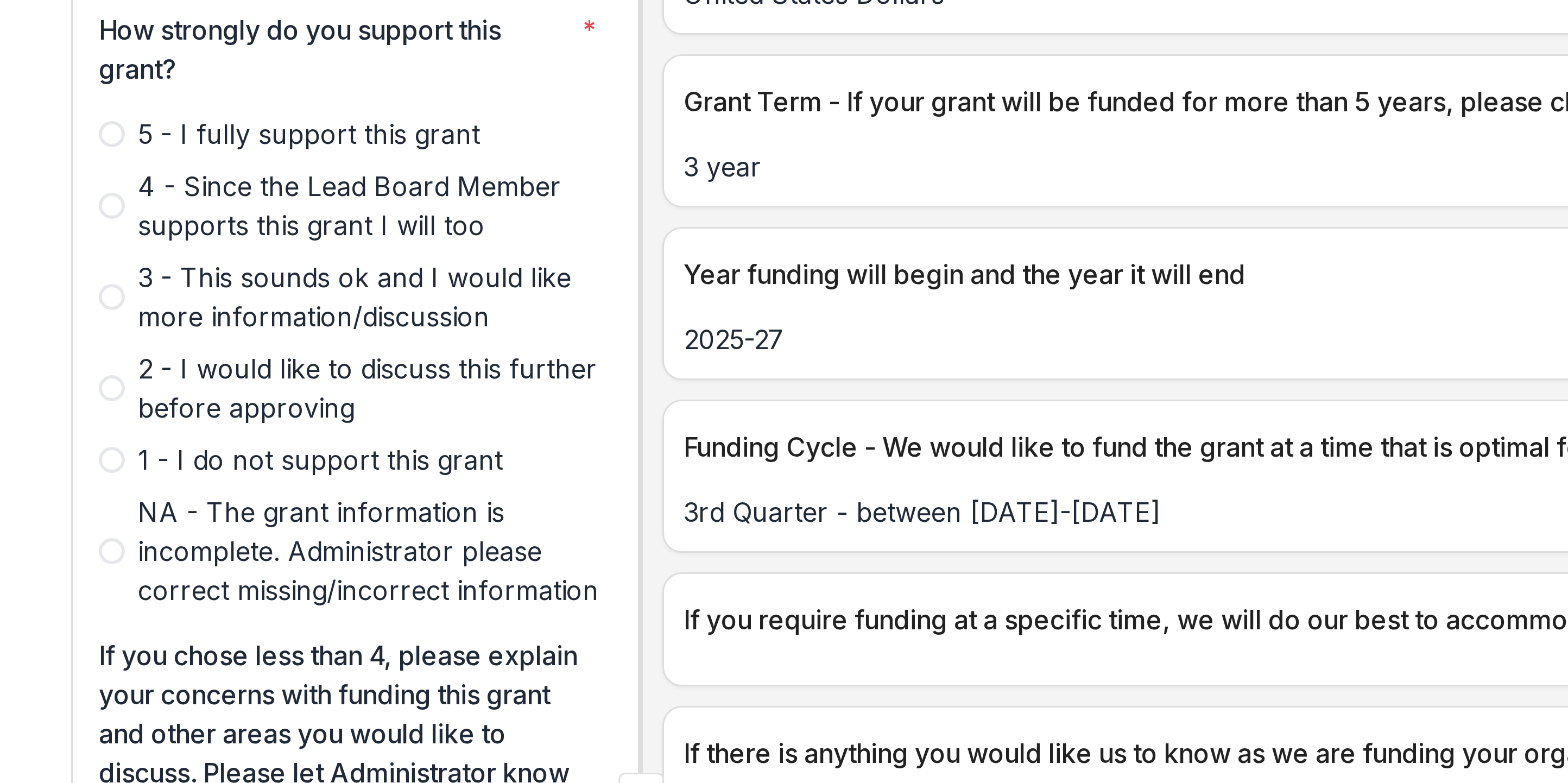
type input "**********"
drag, startPoint x: 40, startPoint y: 175, endPoint x: 67, endPoint y: 169, distance: 27.7
click at [144, 190] on span at bounding box center [148, 194] width 9 height 9
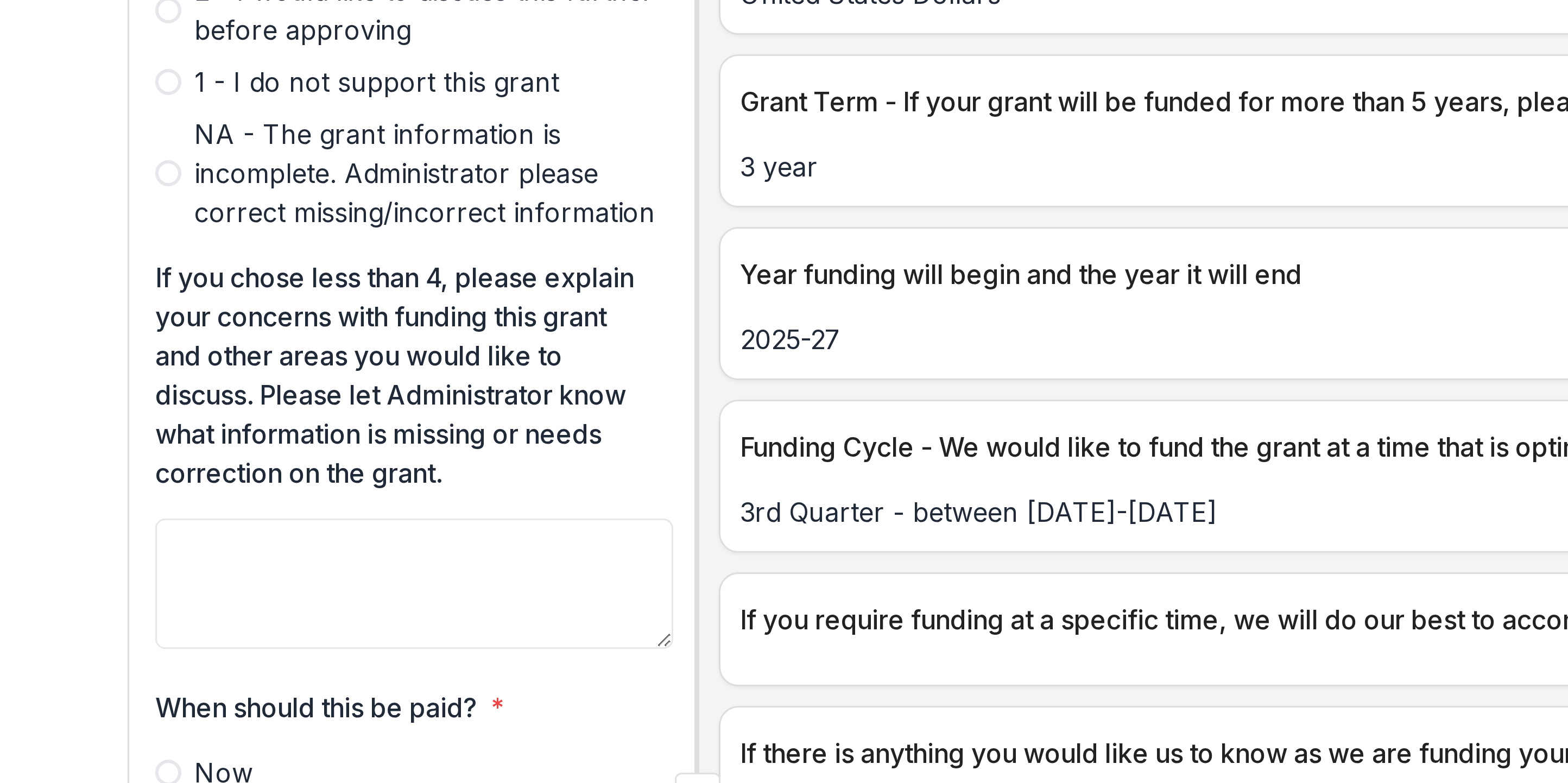
scroll to position [980, 0]
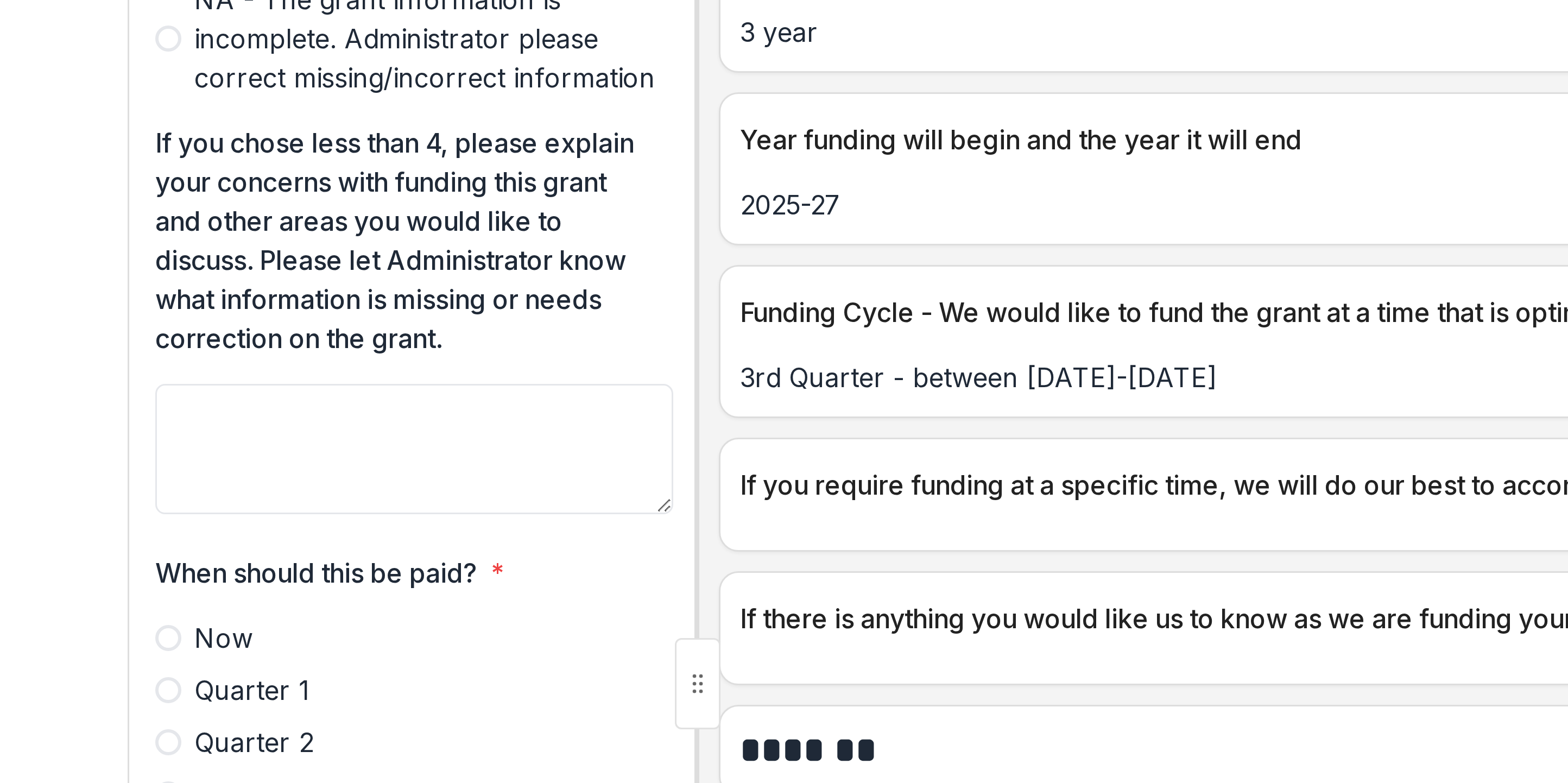
click at [144, 195] on span at bounding box center [148, 458] width 9 height 9
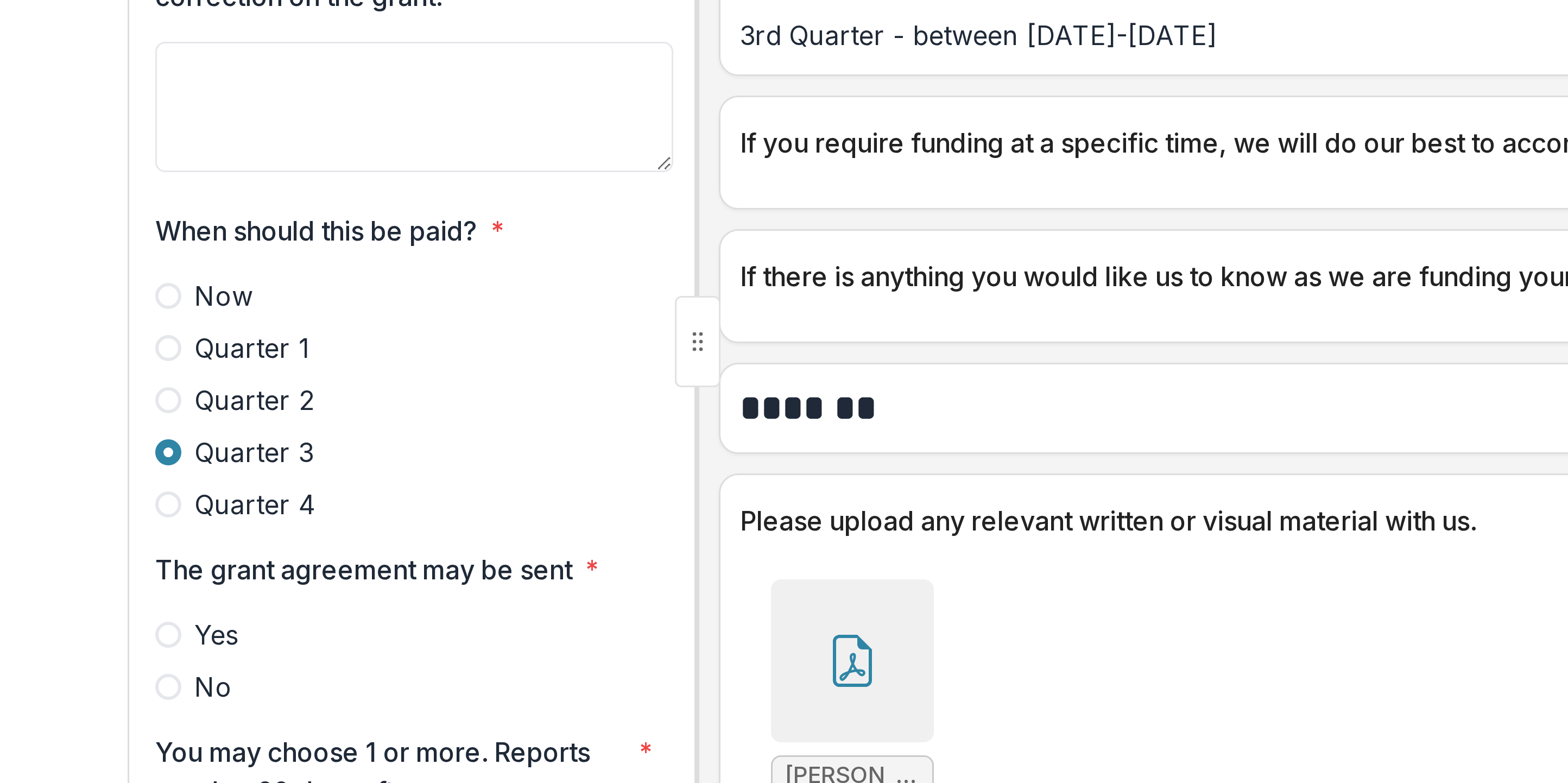
click at [144, 195] on span at bounding box center [148, 519] width 9 height 9
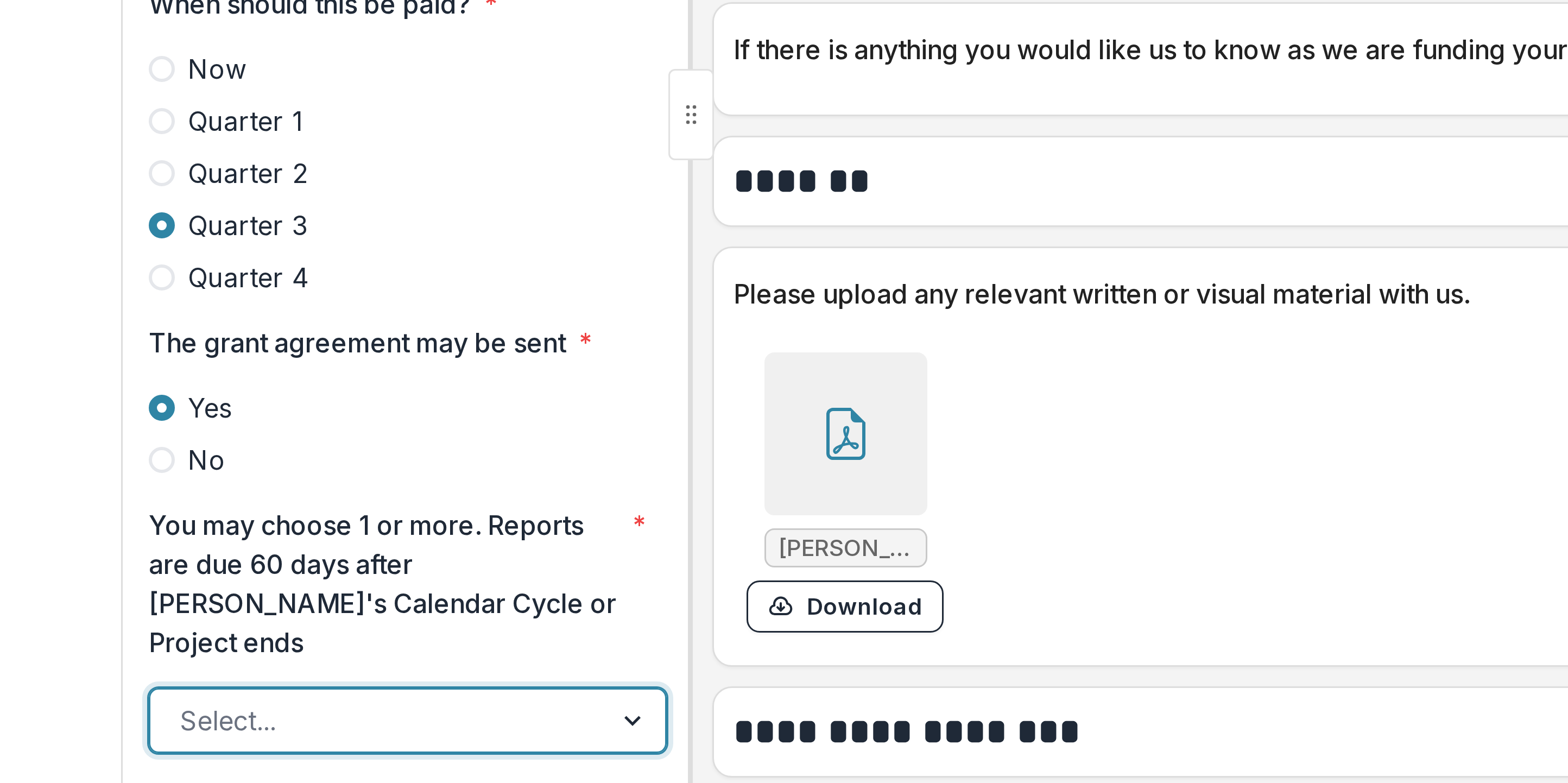
click at [297, 195] on div at bounding box center [306, 624] width 20 height 21
click at [191, 195] on div "Select..." at bounding box center [221, 624] width 152 height 17
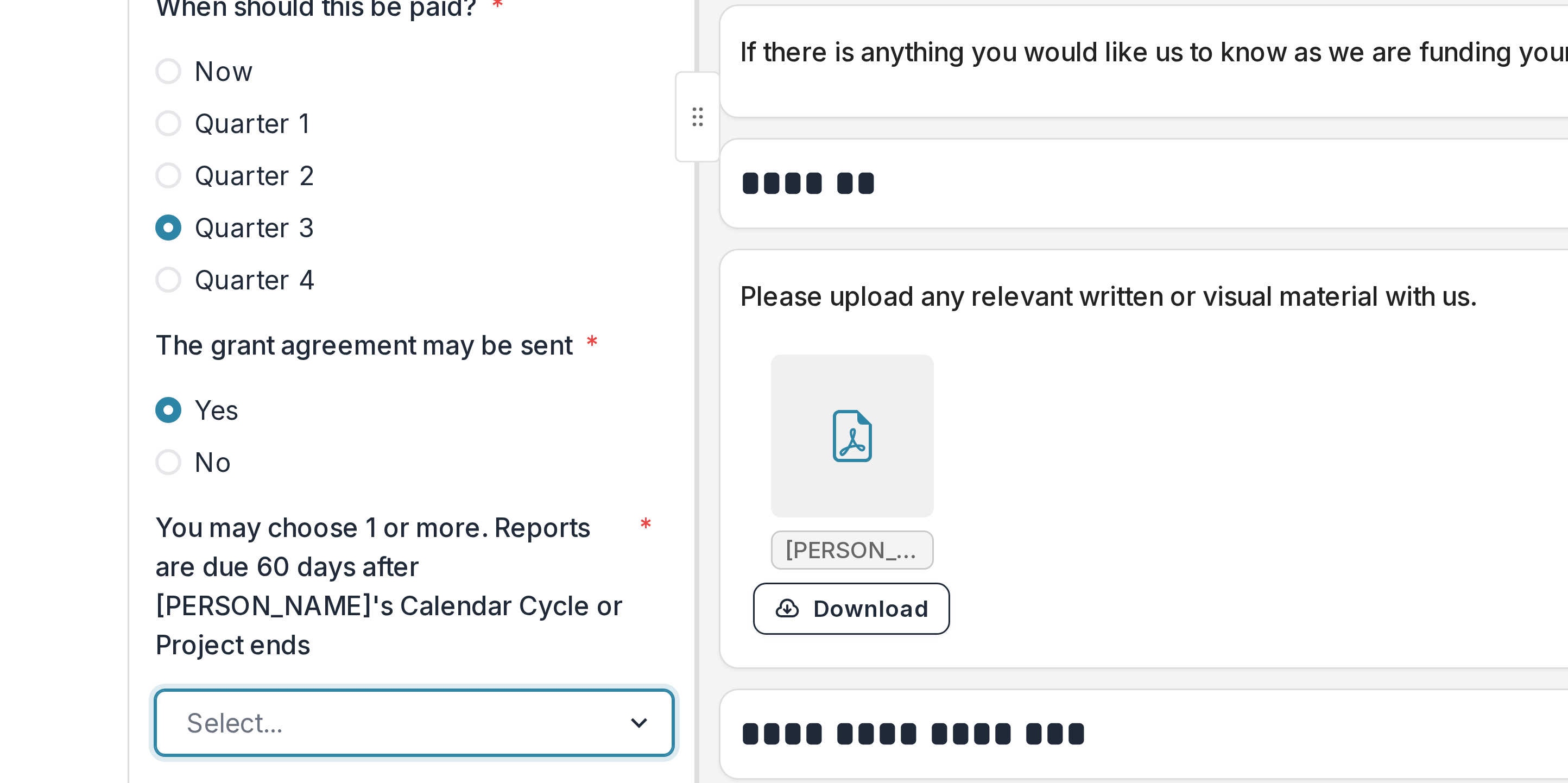
click at [297, 195] on div at bounding box center [306, 624] width 20 height 21
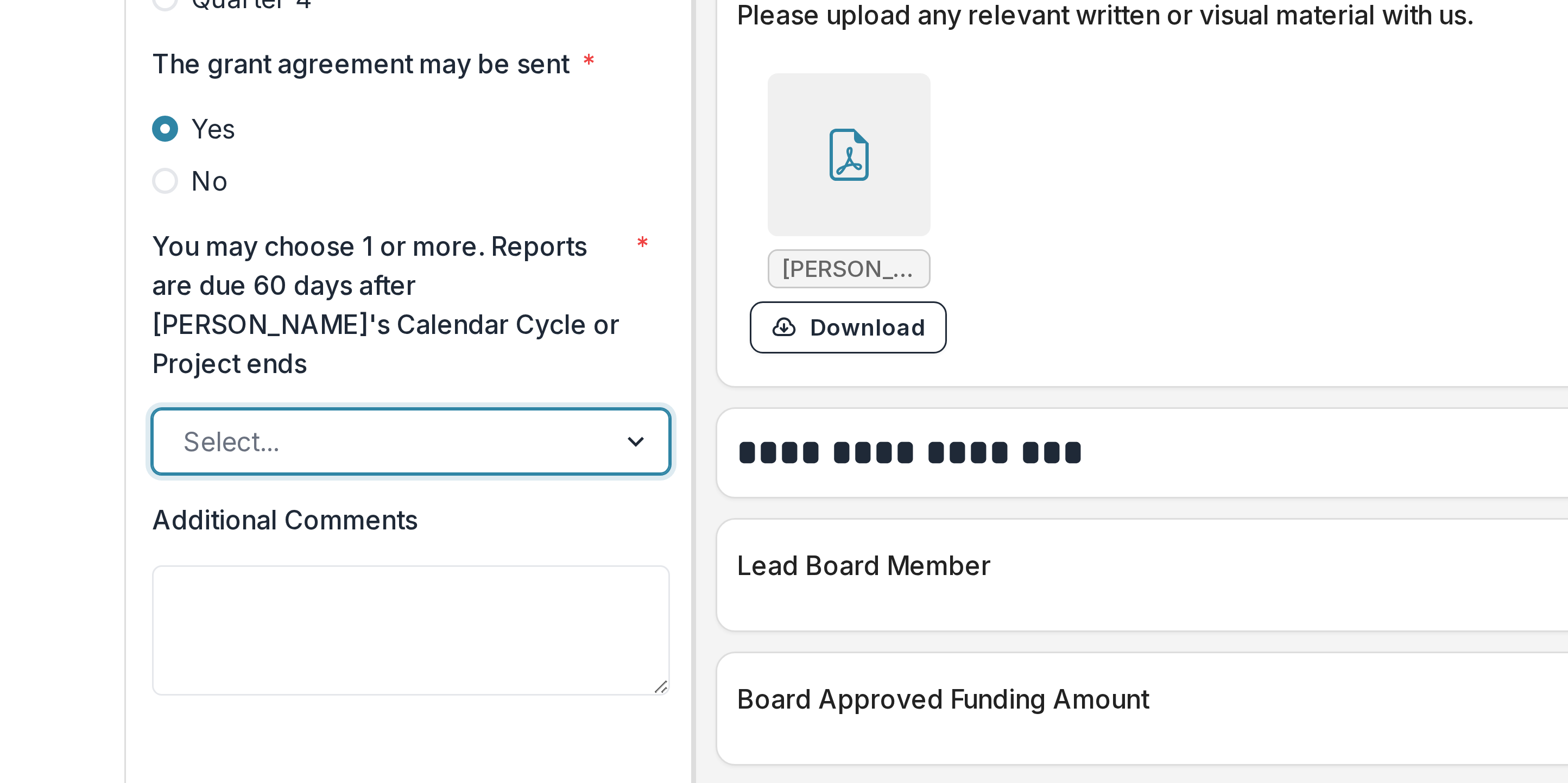
click at [297, 195] on div at bounding box center [306, 624] width 20 height 21
drag, startPoint x: 141, startPoint y: 126, endPoint x: 118, endPoint y: 133, distance: 24.0
click at [155, 195] on div at bounding box center [221, 623] width 133 height 15
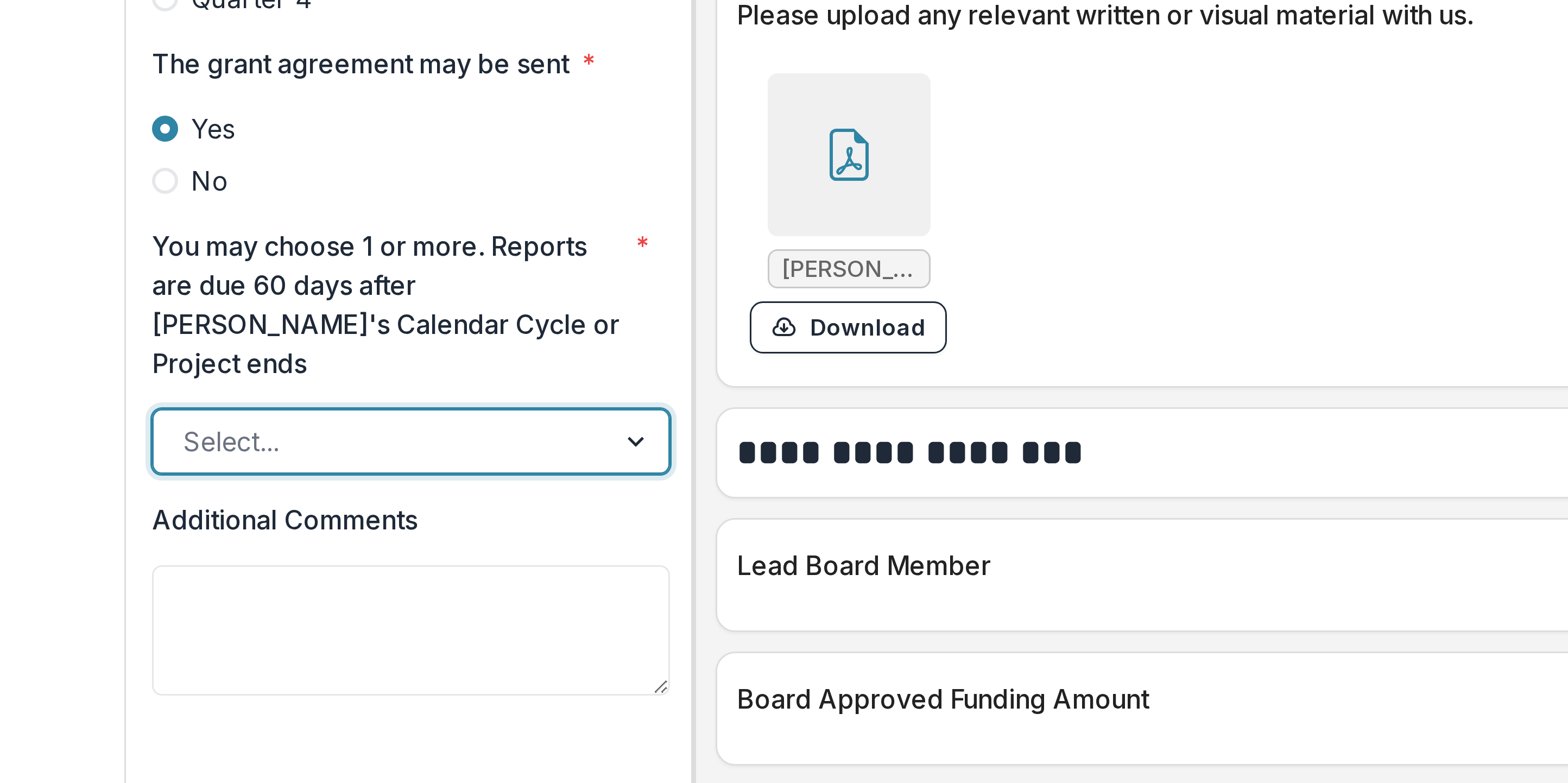
click at [155, 195] on div "Select..." at bounding box center [221, 624] width 133 height 13
type input "*"
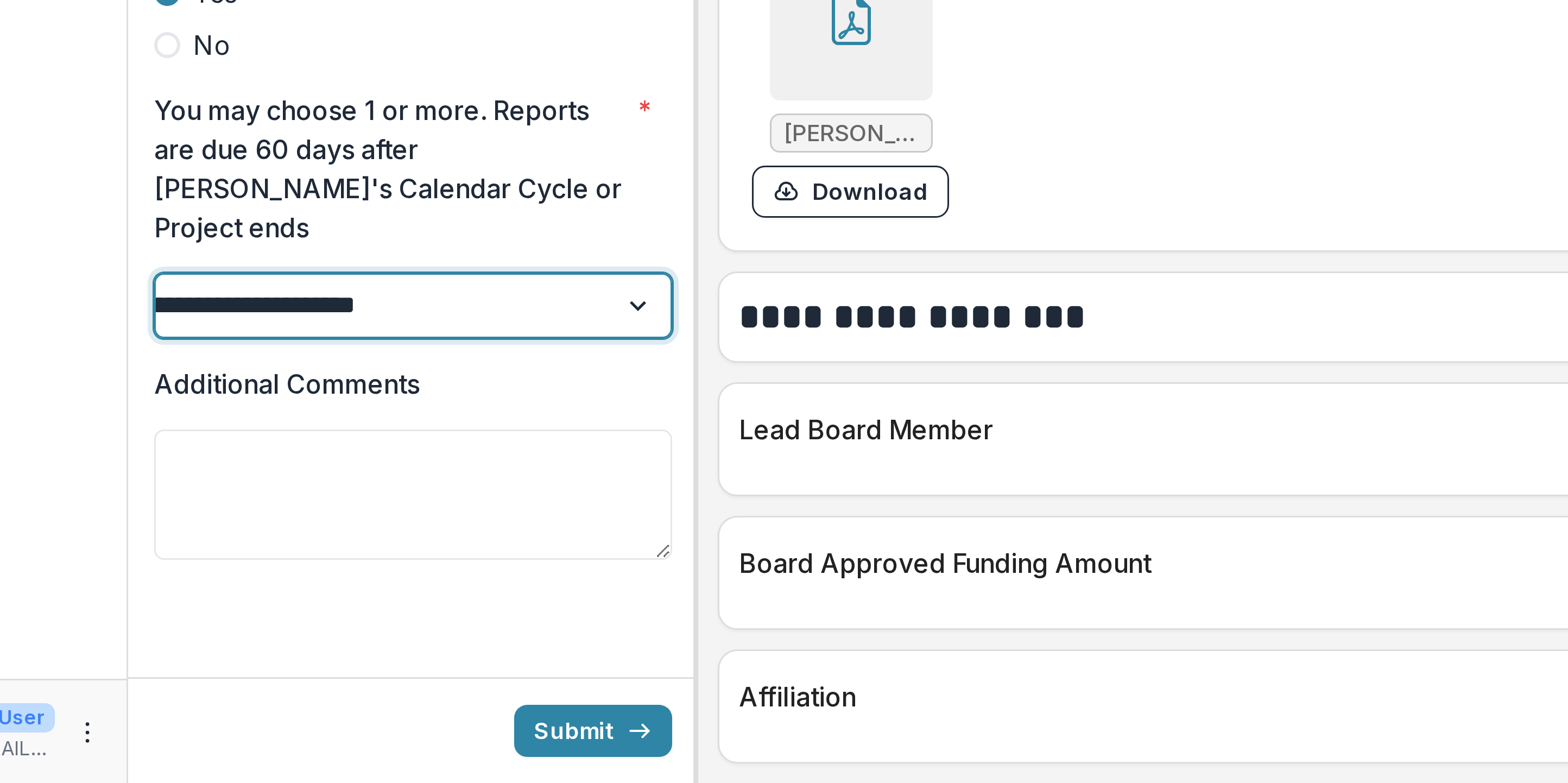
scroll to position [0, 0]
type input "**********"
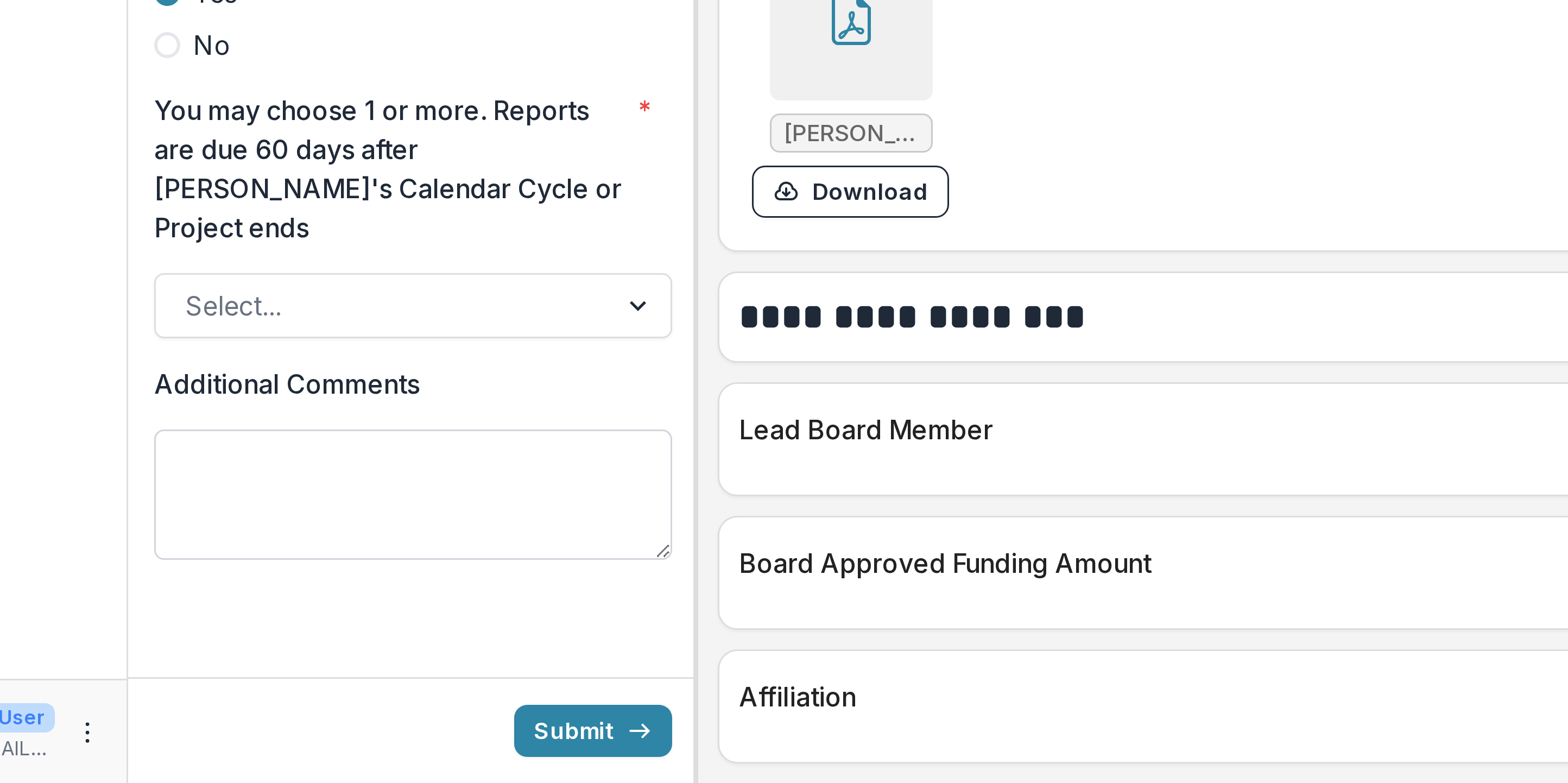
click at [144, 195] on textarea "Additional Comments" at bounding box center [230, 687] width 172 height 44
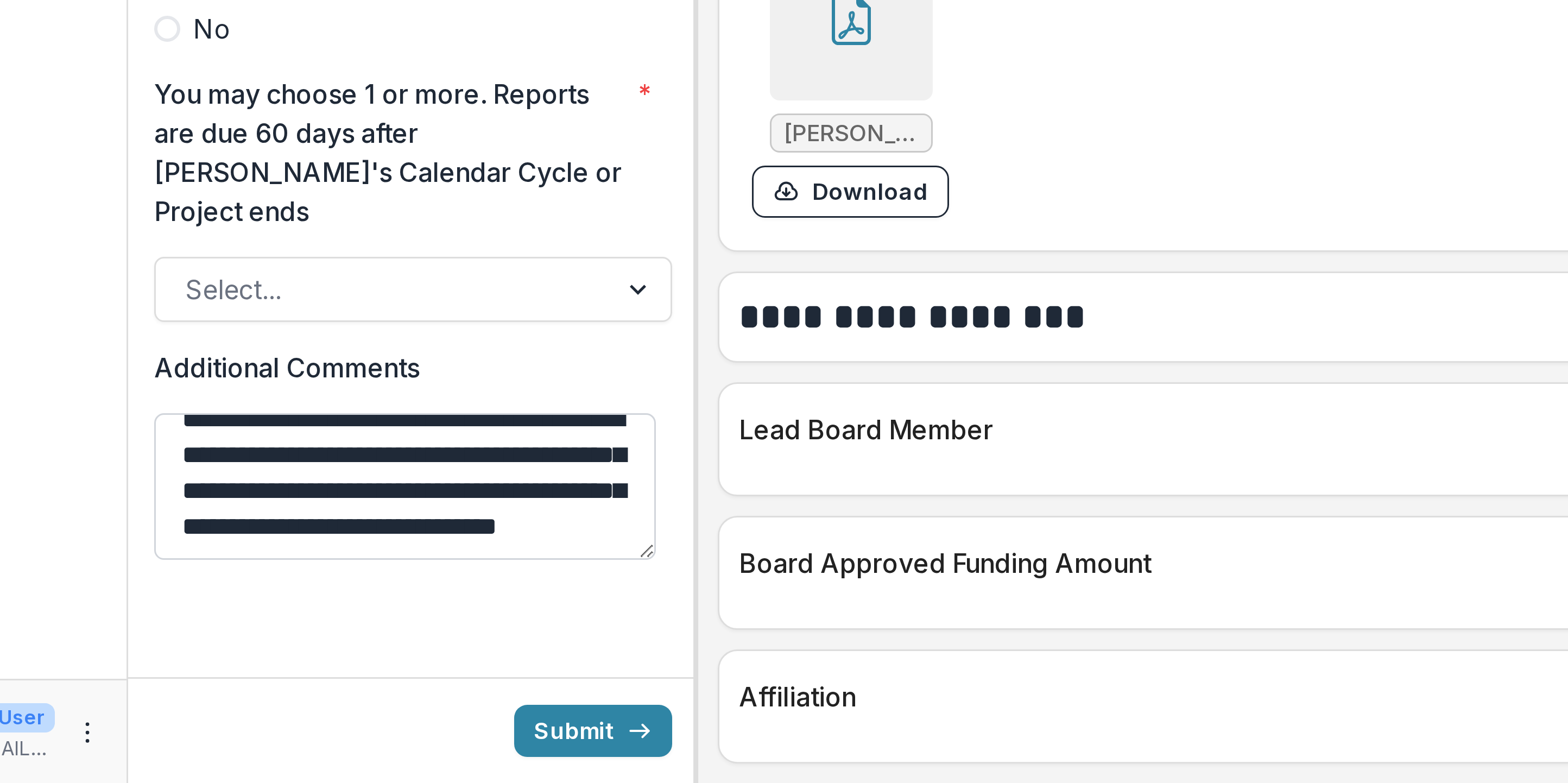
scroll to position [49, 0]
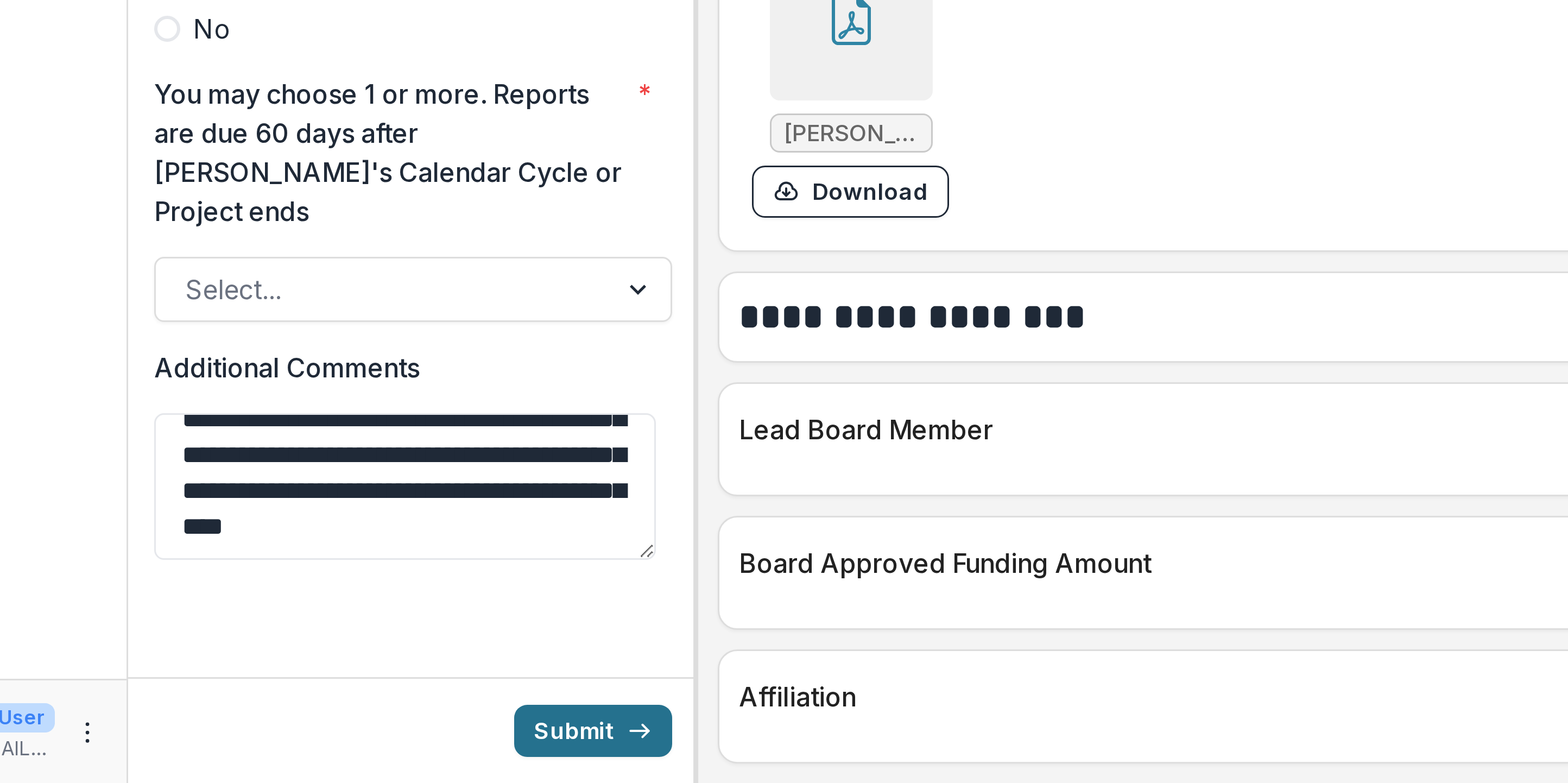
type textarea "**********"
drag, startPoint x: 191, startPoint y: 243, endPoint x: 187, endPoint y: 245, distance: 4.5
click at [264, 195] on button "Submit" at bounding box center [291, 766] width 52 height 17
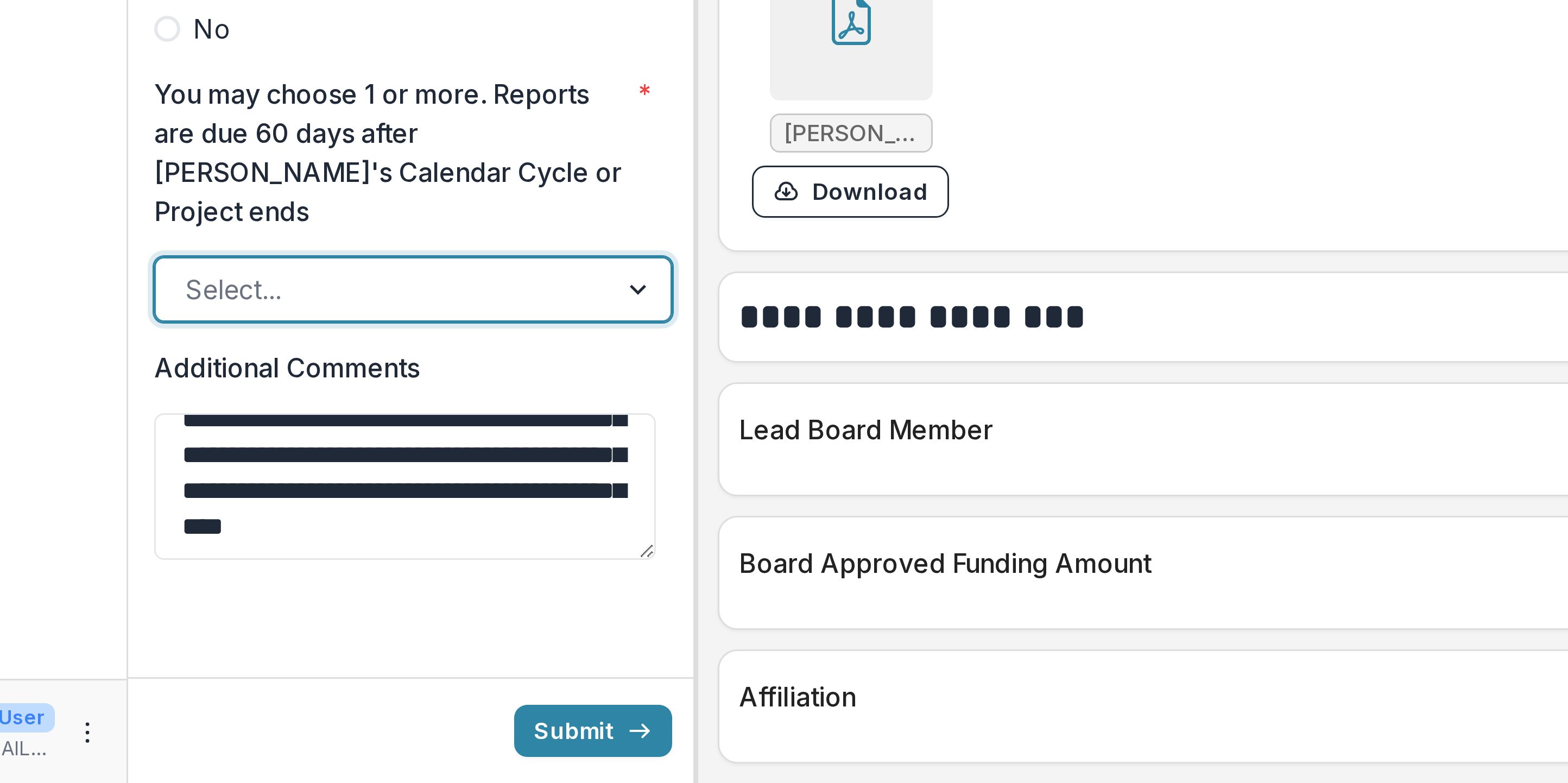
click at [155, 195] on div at bounding box center [221, 618] width 133 height 15
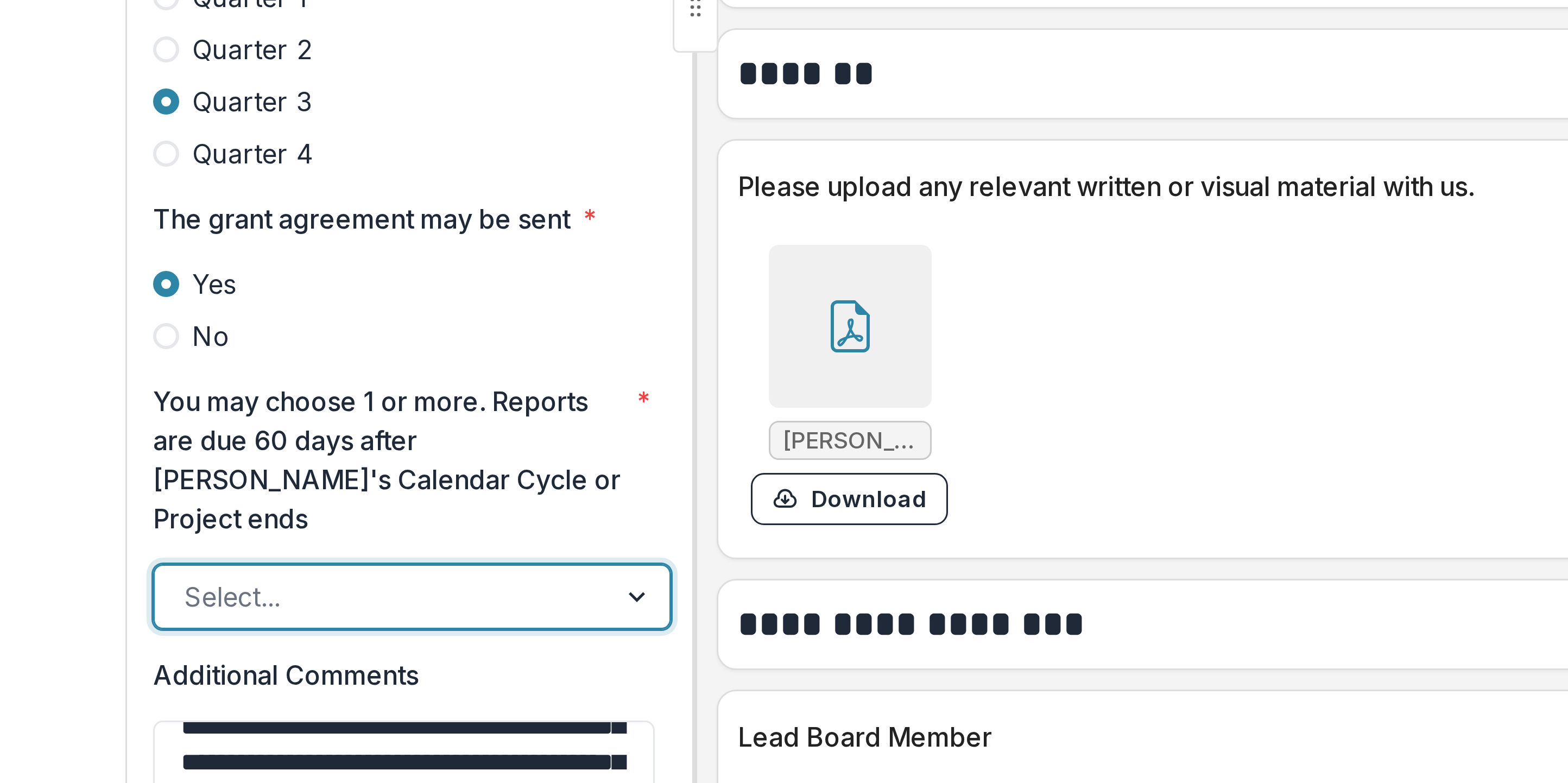
click at [297, 195] on div at bounding box center [306, 619] width 20 height 21
click at [155, 195] on div "Select..." at bounding box center [221, 619] width 133 height 13
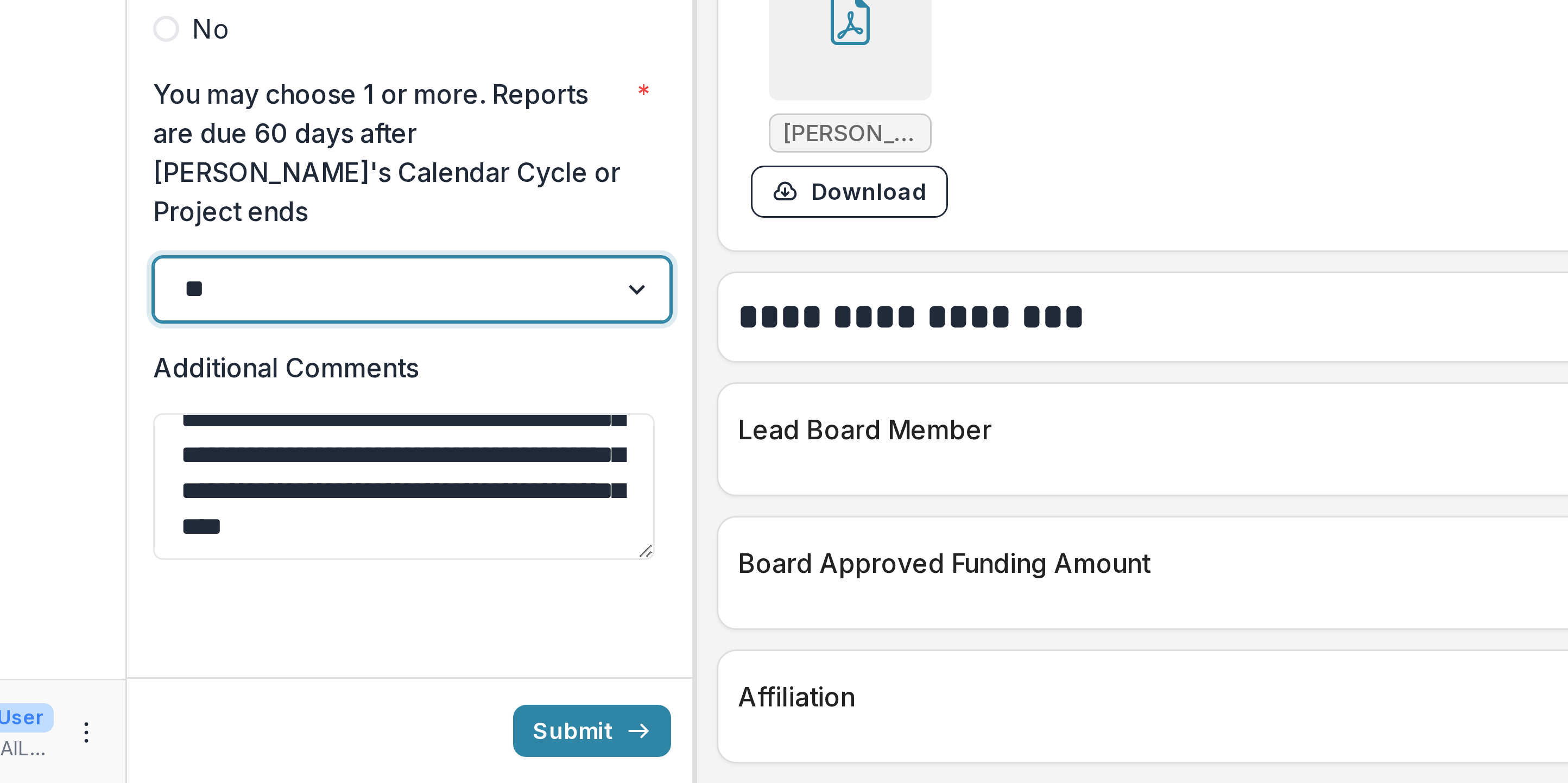
scroll to position [0, 0]
type input "*"
click at [264, 195] on button "Submit" at bounding box center [291, 766] width 52 height 17
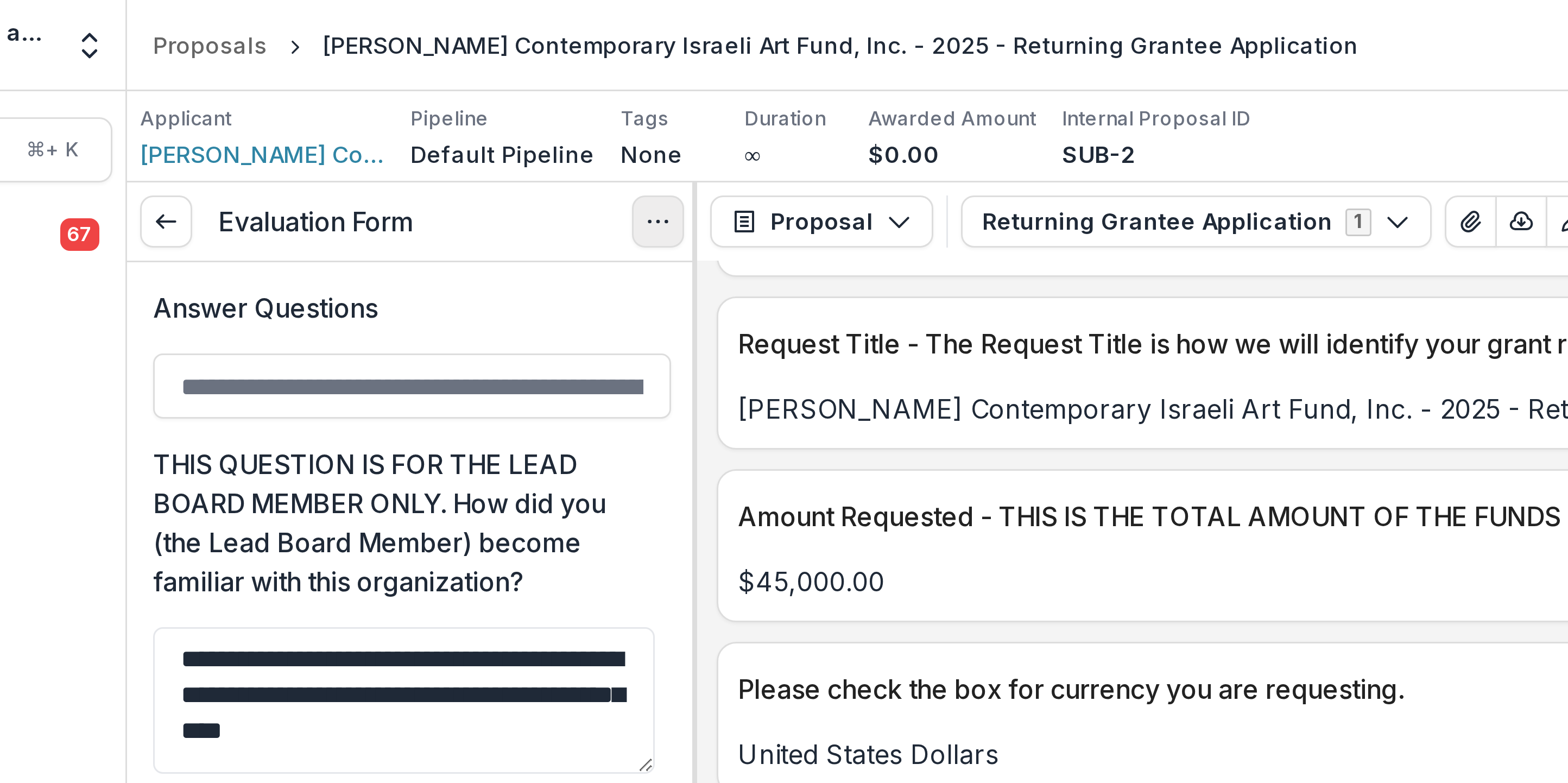
click at [308, 78] on icon "Options" at bounding box center [312, 74] width 9 height 9
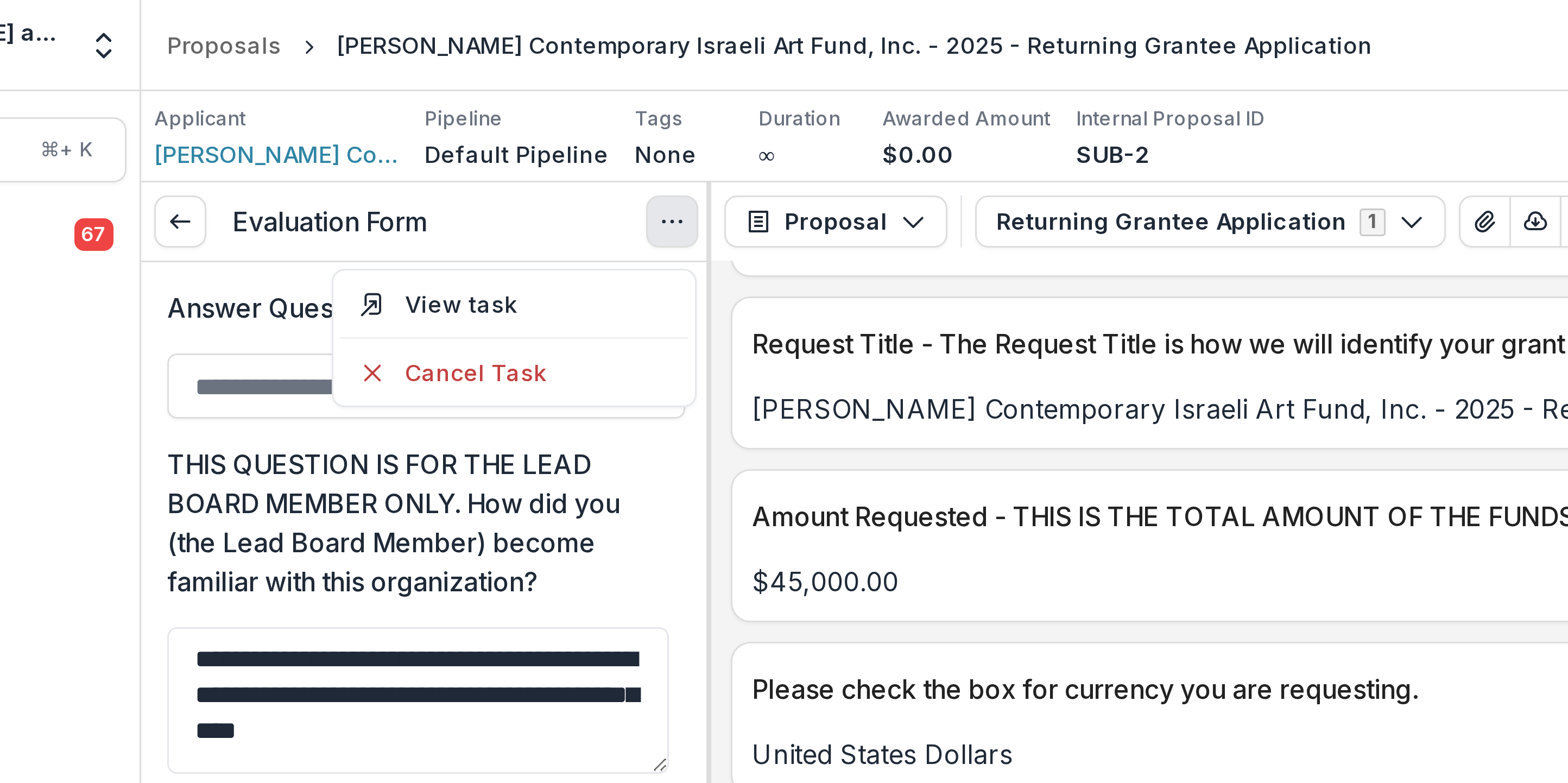
click at [304, 79] on button "Options" at bounding box center [313, 74] width 17 height 17
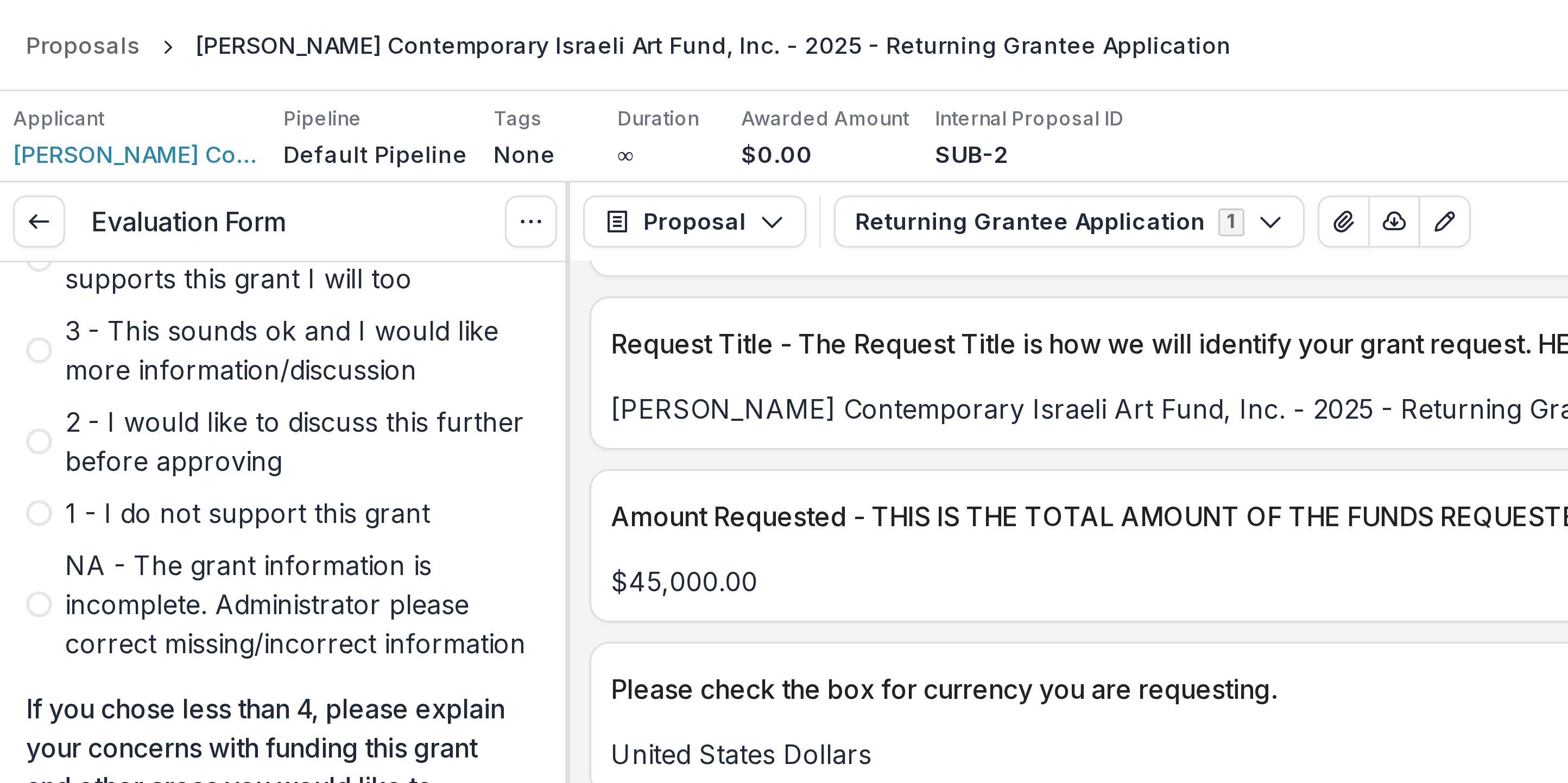
scroll to position [980, 0]
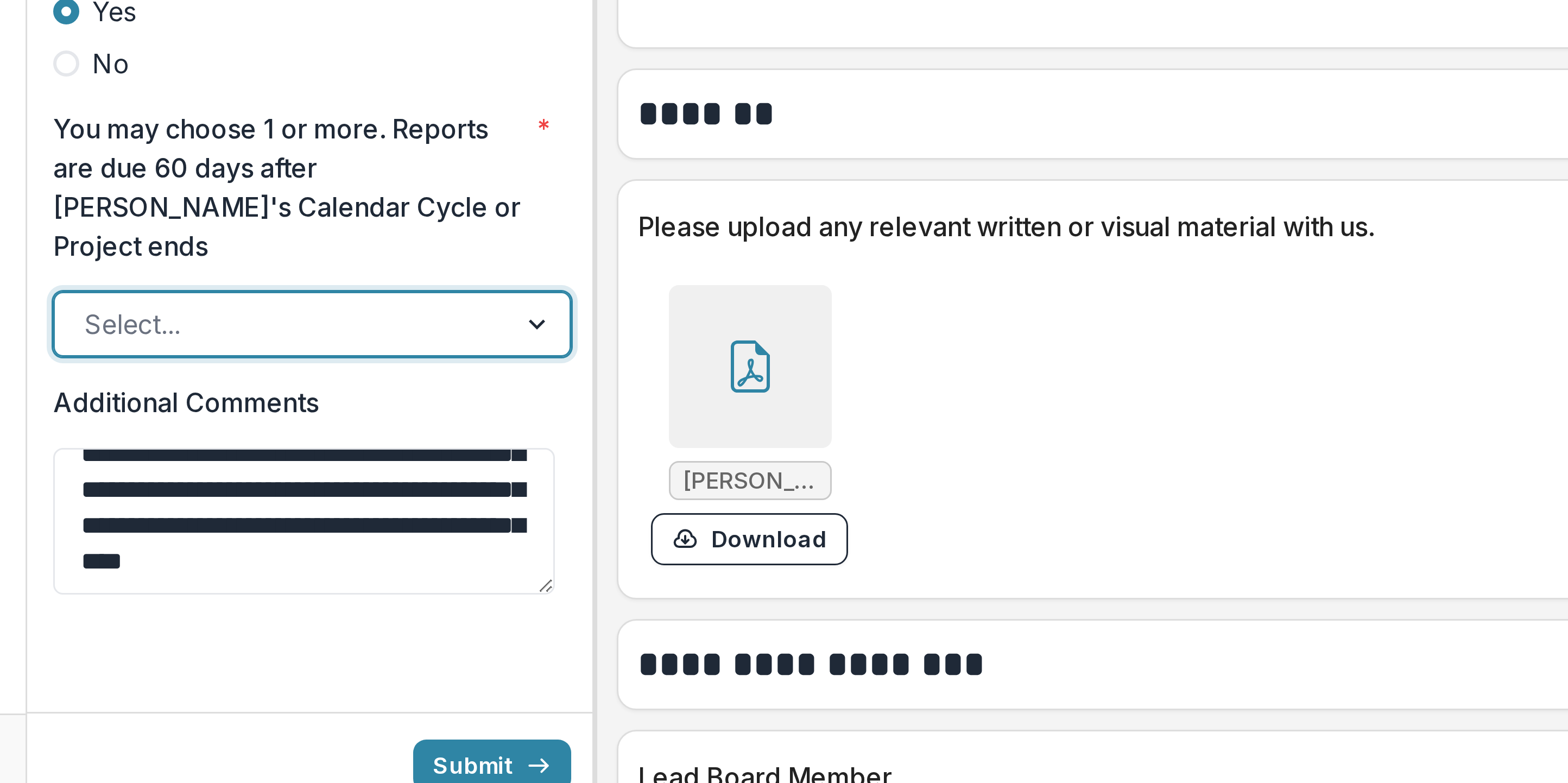
click at [297, 195] on div at bounding box center [306, 619] width 20 height 21
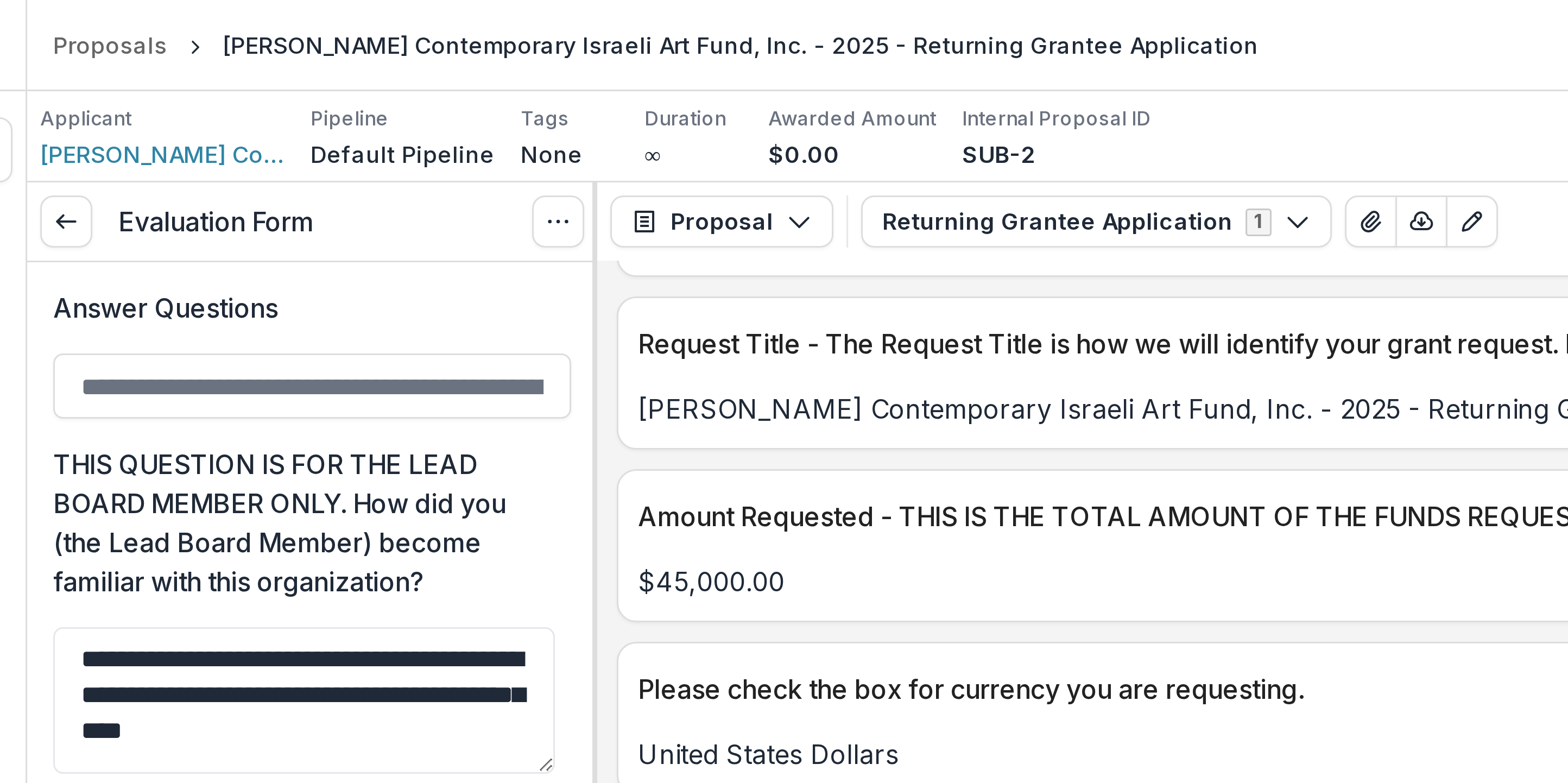
scroll to position [0, 0]
click at [144, 78] on icon at bounding box center [148, 74] width 9 height 9
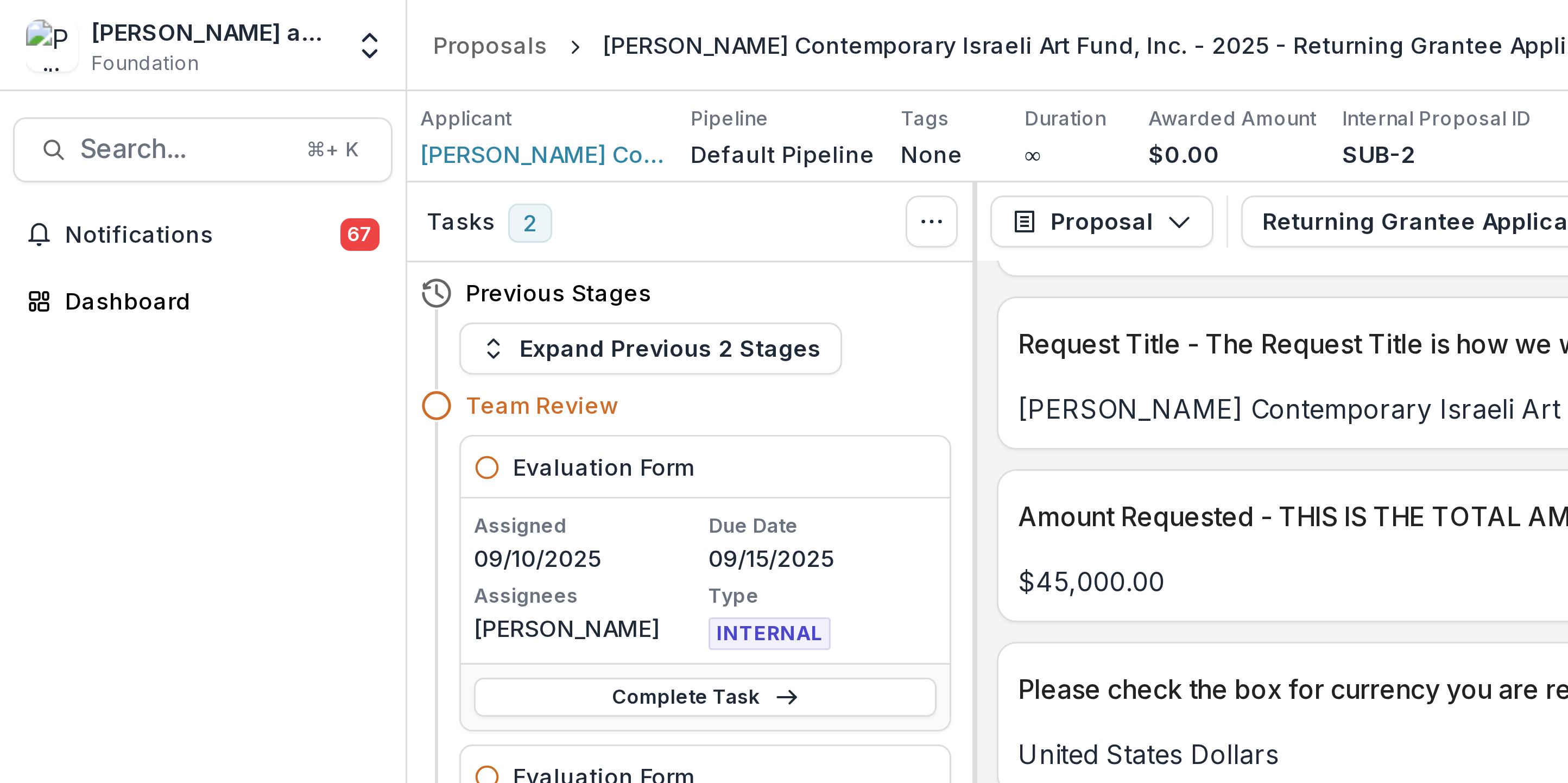
scroll to position [52, 0]
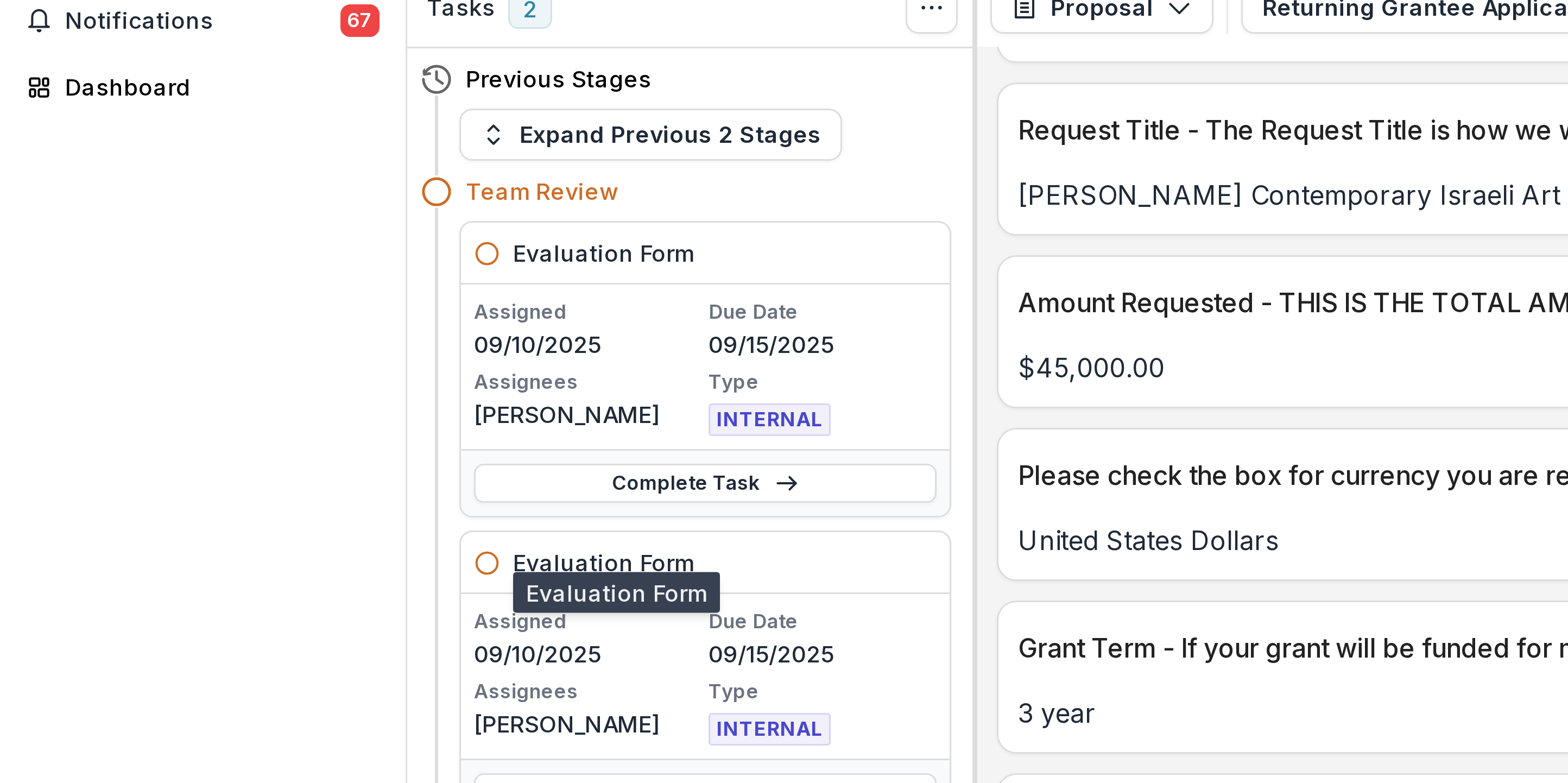
click at [226, 195] on h5 "Evaluation Form" at bounding box center [201, 259] width 60 height 11
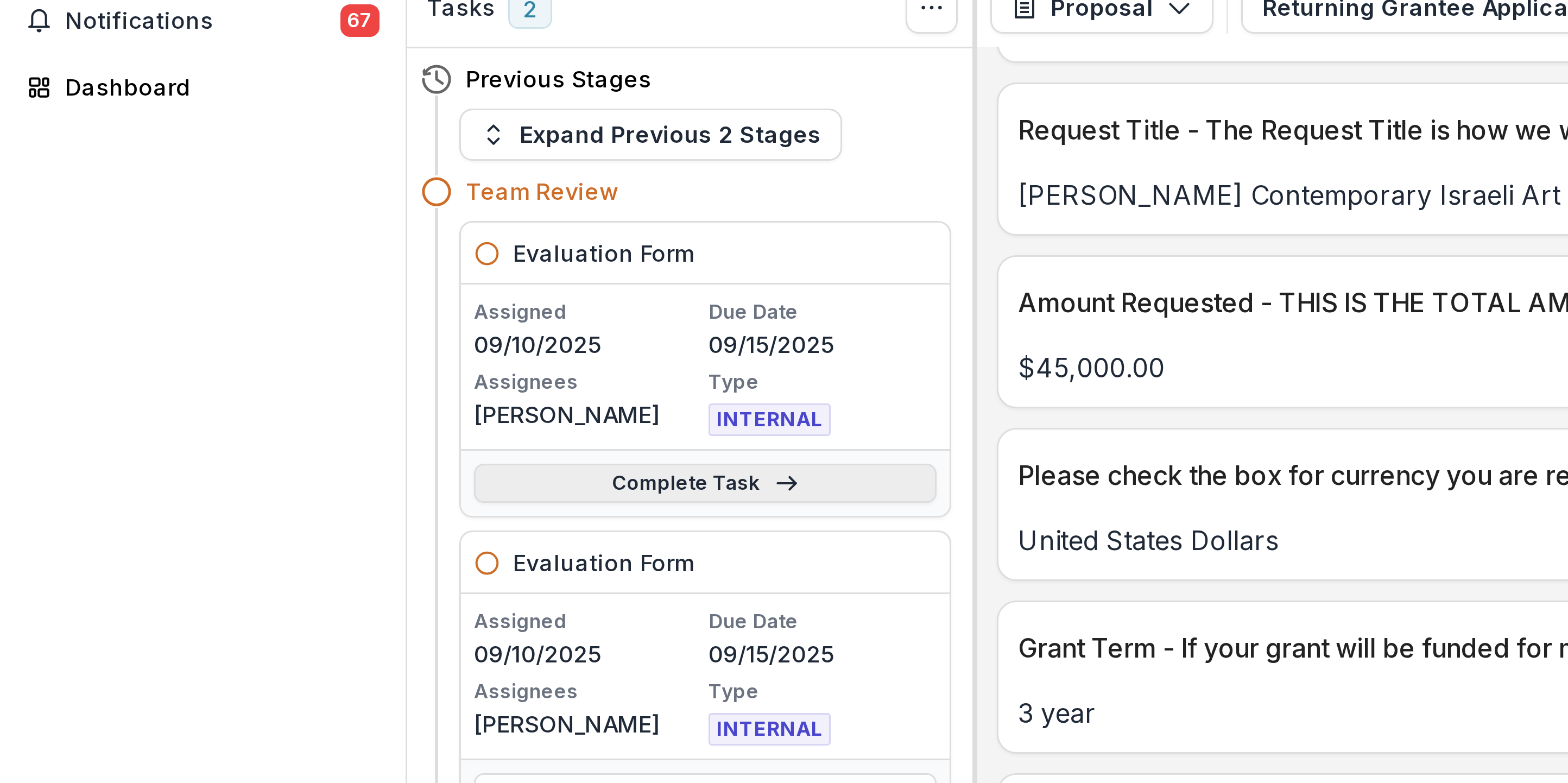
click at [267, 195] on icon at bounding box center [262, 232] width 9 height 9
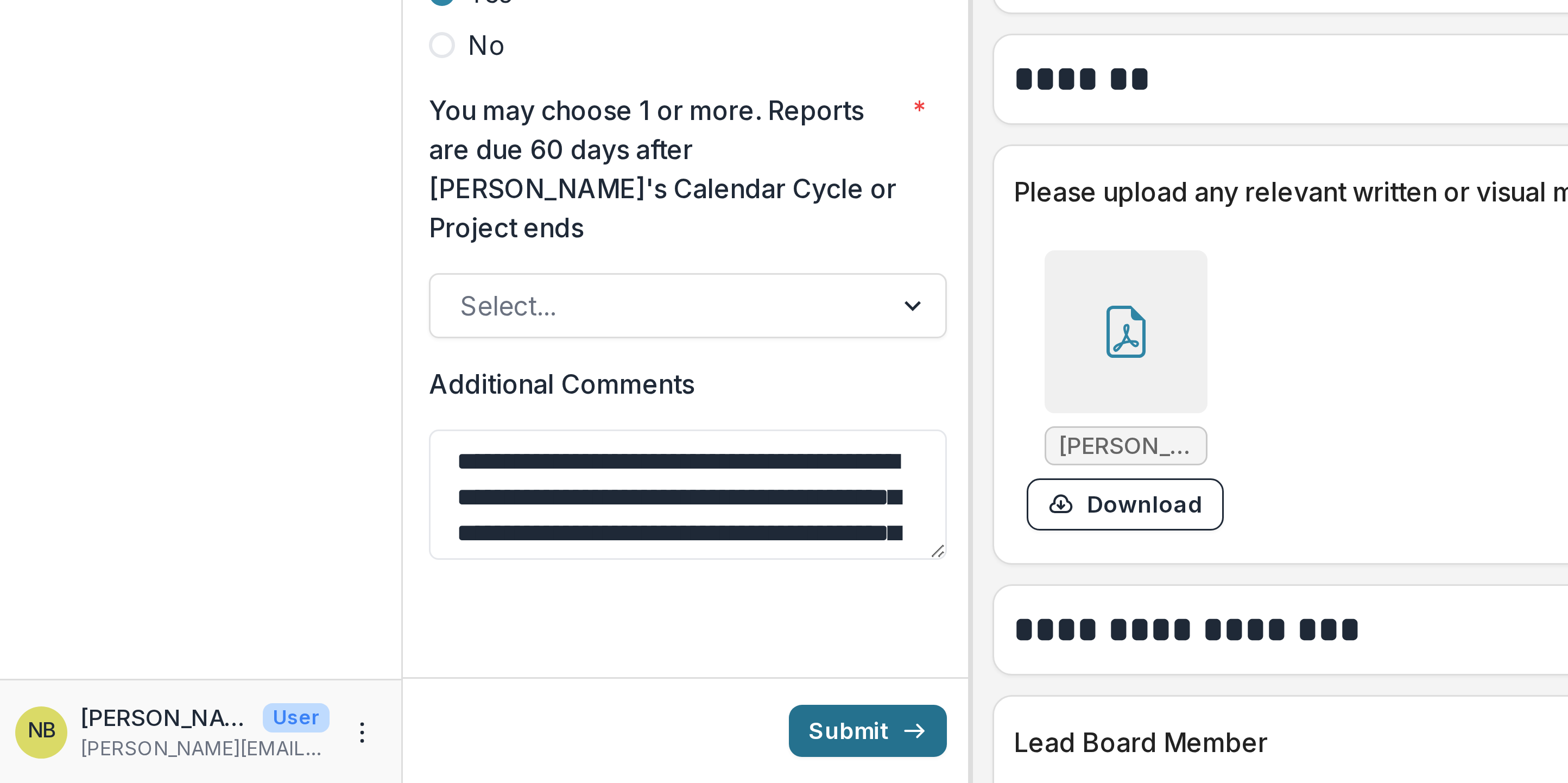
drag, startPoint x: 290, startPoint y: 240, endPoint x: 295, endPoint y: 239, distance: 5.1
click at [290, 195] on button "Submit" at bounding box center [291, 766] width 52 height 17
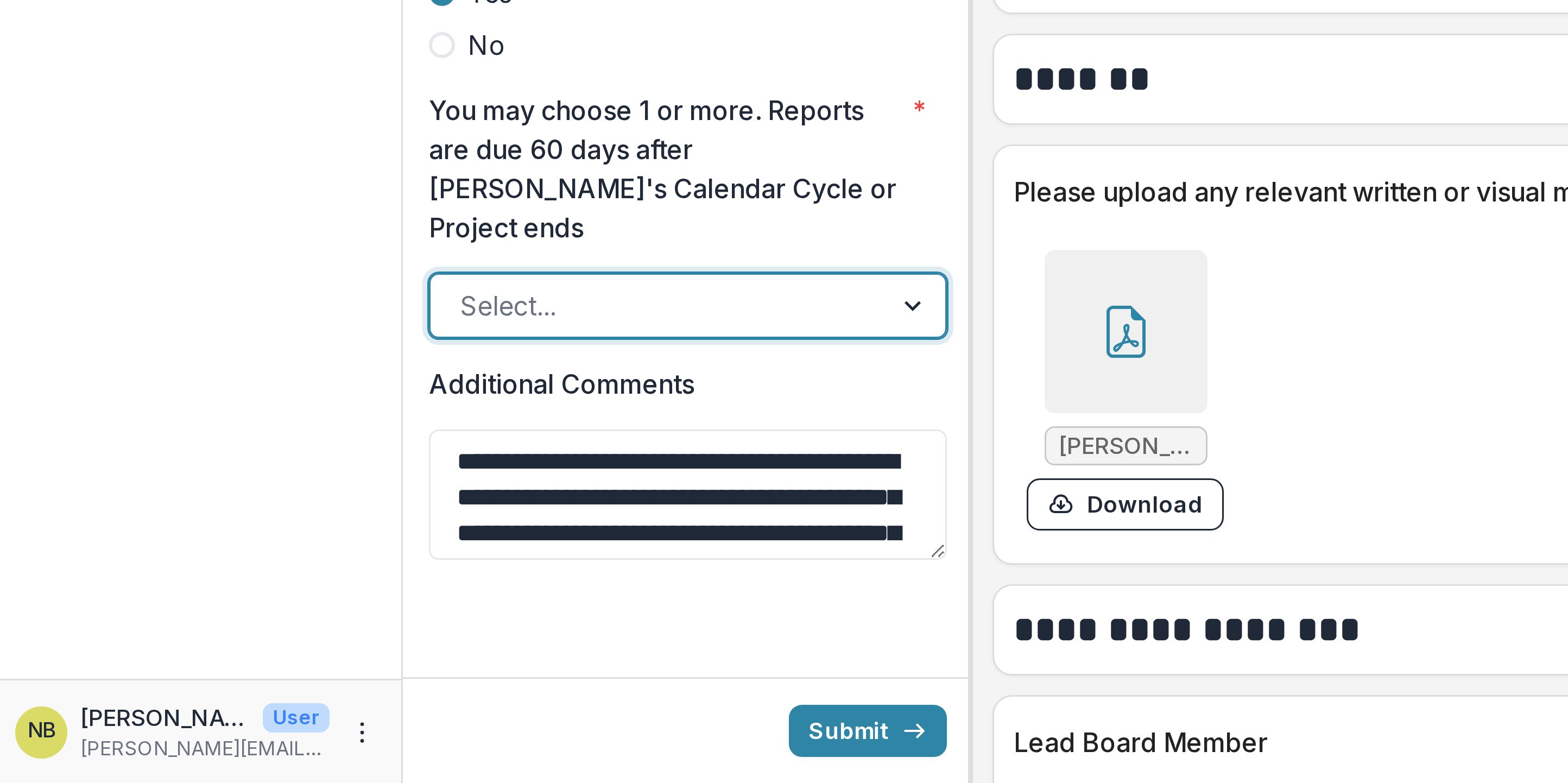
click at [221, 195] on div "Select..." at bounding box center [221, 624] width 152 height 17
click at [157, 195] on div "Select..." at bounding box center [221, 624] width 133 height 13
click at [297, 195] on div at bounding box center [306, 624] width 20 height 21
